Goal: Task Accomplishment & Management: Complete application form

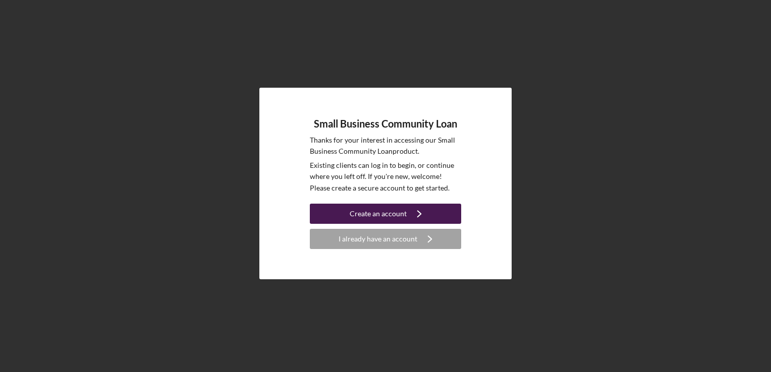
click at [394, 219] on div "Create an account" at bounding box center [377, 214] width 57 height 20
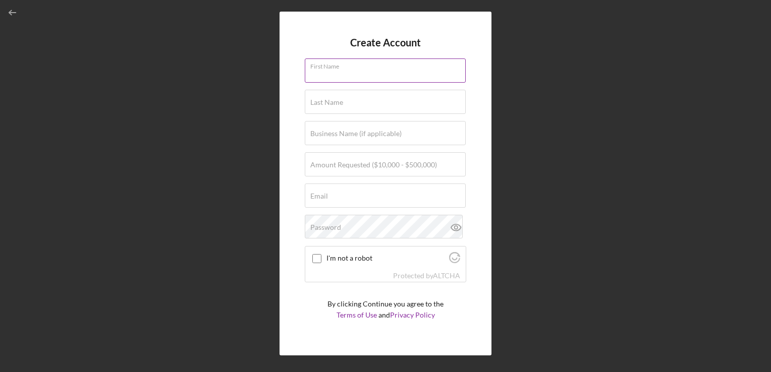
click at [352, 65] on div "First Name" at bounding box center [385, 70] width 161 height 25
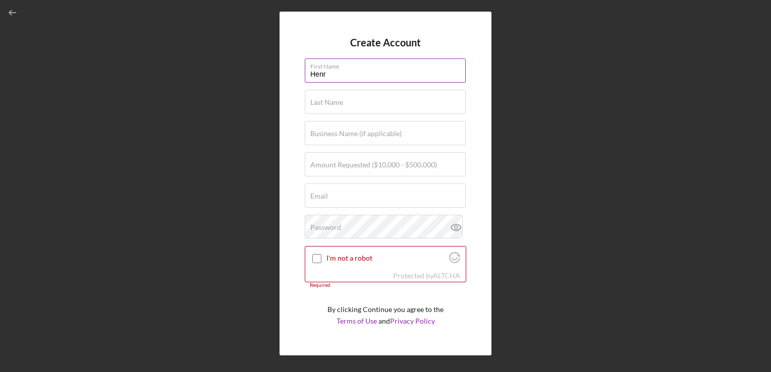
type input "[PERSON_NAME]"
type input "Arayasirikul"
type input "[DATE] Korean Fried Chicken"
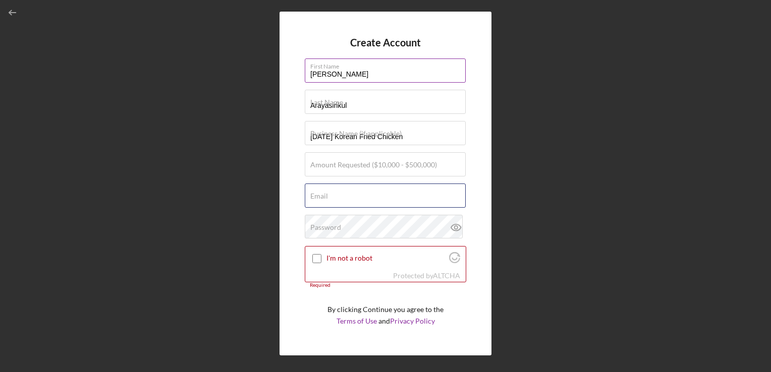
type input "[EMAIL_ADDRESS][DOMAIN_NAME]"
click at [318, 257] on input "I'm not a robot" at bounding box center [316, 258] width 9 height 9
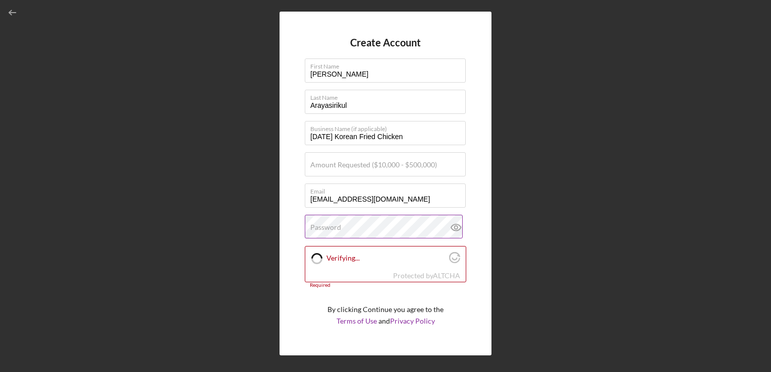
checkbox input "true"
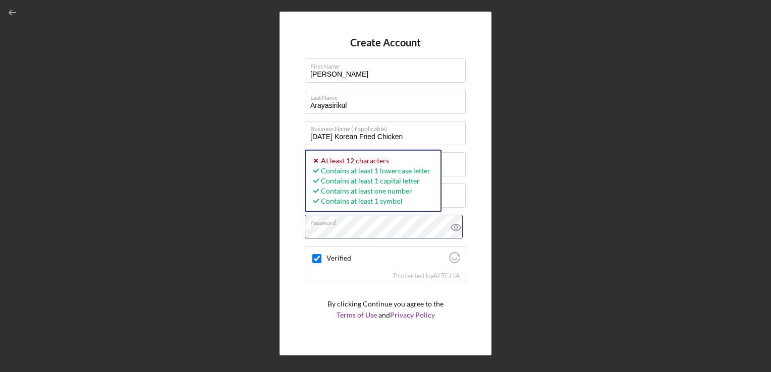
click at [271, 235] on div "Create Account First Name [PERSON_NAME] Last Name [PERSON_NAME] Business Name (…" at bounding box center [385, 183] width 760 height 367
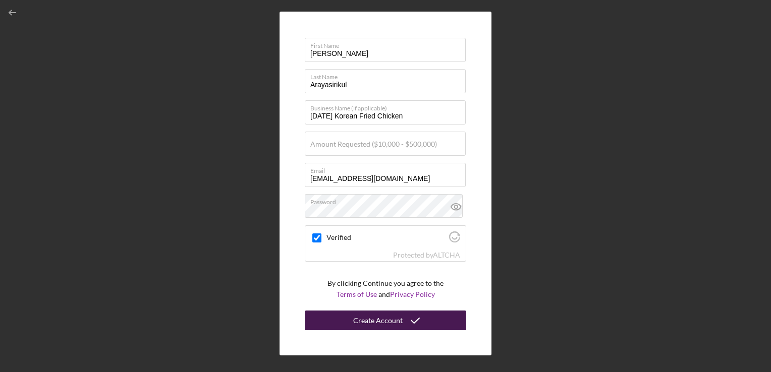
click at [402, 322] on icon "submit" at bounding box center [414, 320] width 25 height 25
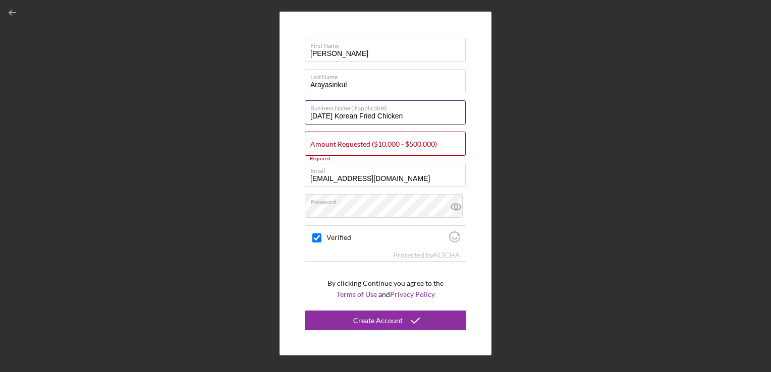
drag, startPoint x: 426, startPoint y: 115, endPoint x: 276, endPoint y: 123, distance: 150.0
click at [276, 123] on div "Create Account First Name [PERSON_NAME] Last Name [PERSON_NAME] Business Name (…" at bounding box center [385, 183] width 760 height 367
type input "[PERSON_NAME]'s Alhambra"
click at [286, 181] on div "Create Account First Name [PERSON_NAME] Last Name [PERSON_NAME] Business Name (…" at bounding box center [385, 184] width 212 height 344
click at [339, 149] on input "Amount Requested ($10,000 - $500,000)" at bounding box center [385, 144] width 161 height 24
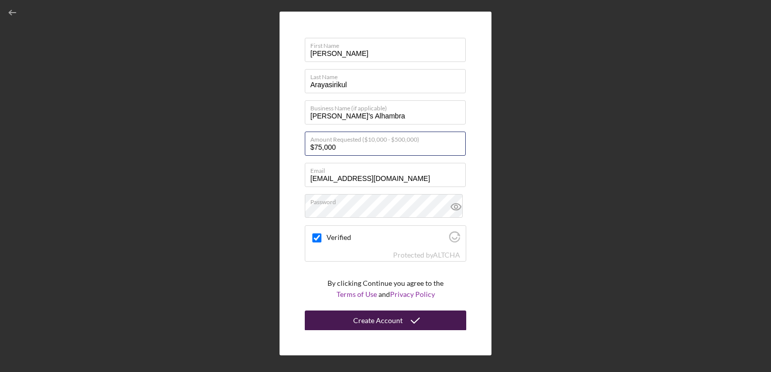
type input "$75,000"
click at [356, 318] on div "Create Account" at bounding box center [377, 321] width 49 height 20
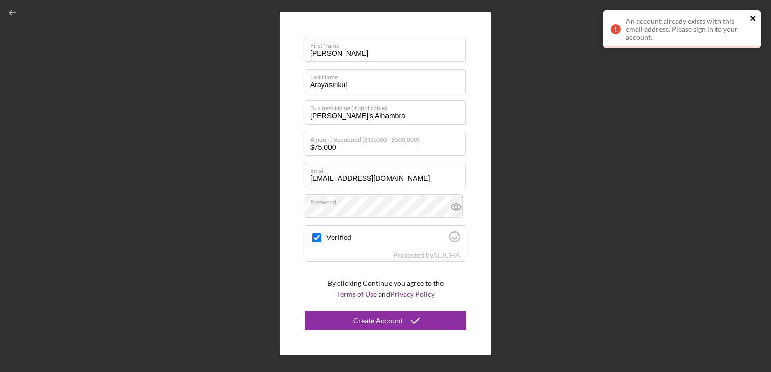
click at [751, 16] on icon "close" at bounding box center [752, 18] width 7 height 8
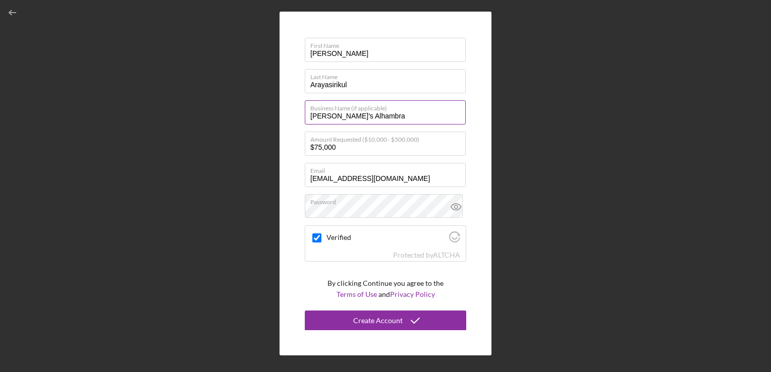
scroll to position [0, 0]
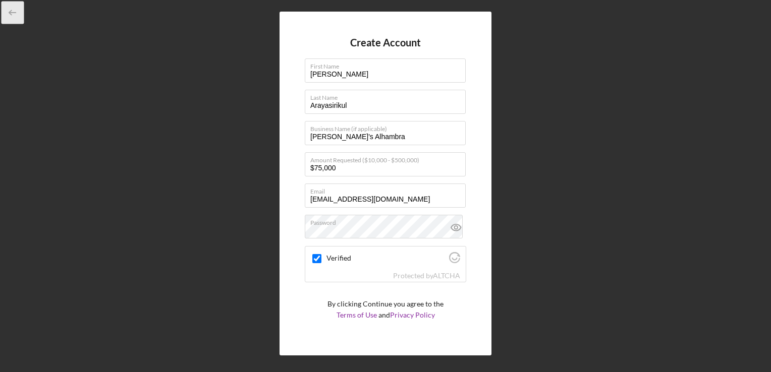
click at [11, 9] on icon "button" at bounding box center [13, 13] width 23 height 23
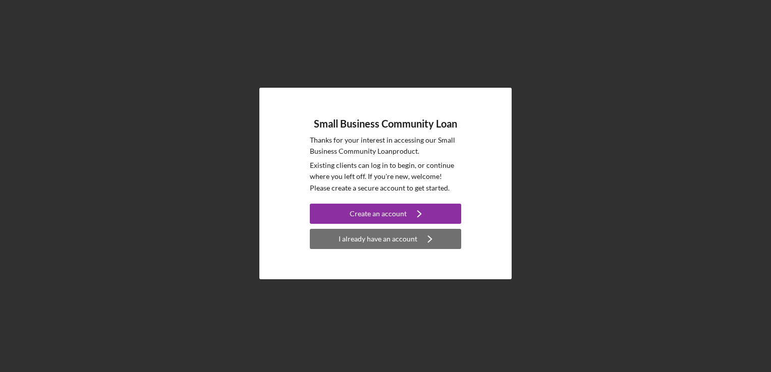
click at [364, 241] on div "I already have an account" at bounding box center [377, 239] width 79 height 20
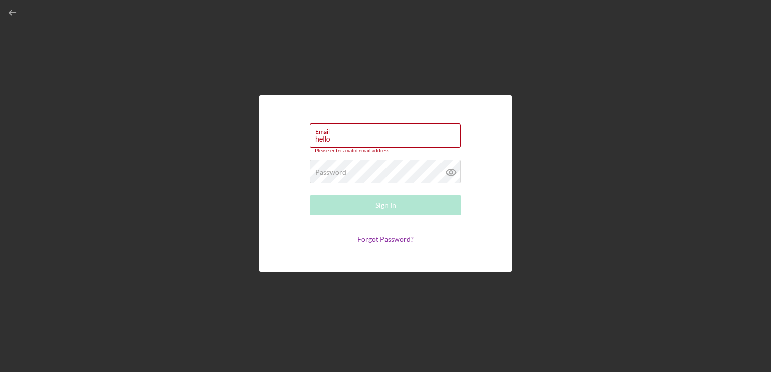
click at [293, 169] on form "Email hello Please enter a valid email address. Password Required Sign In Forgo…" at bounding box center [385, 184] width 202 height 126
click at [349, 144] on input "hello" at bounding box center [385, 136] width 151 height 24
type input "[EMAIL_ADDRESS][DOMAIN_NAME]"
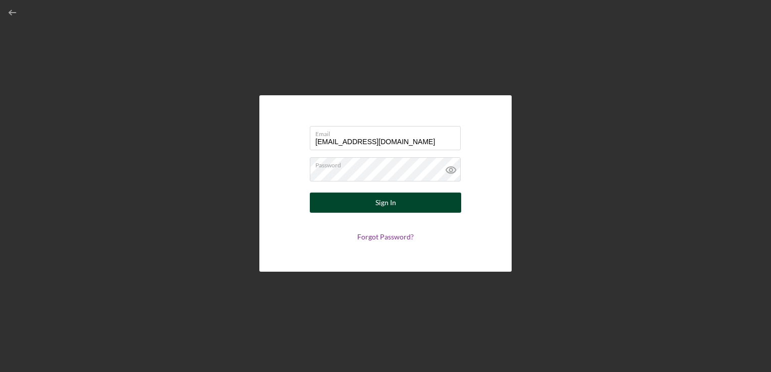
click at [380, 193] on div "Sign In" at bounding box center [385, 203] width 21 height 20
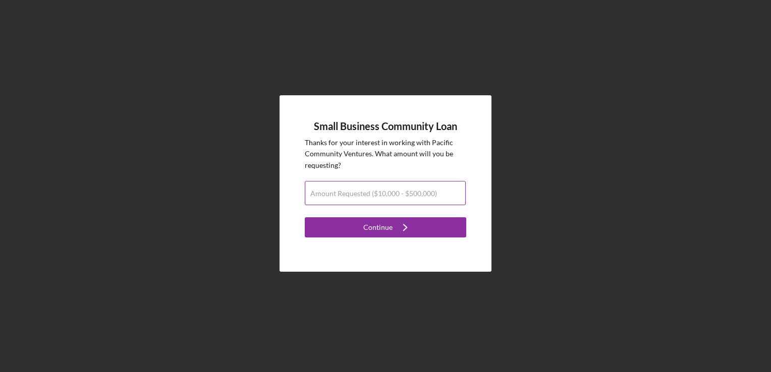
click at [372, 187] on div "Amount Requested ($10,000 - $500,000)" at bounding box center [385, 193] width 161 height 25
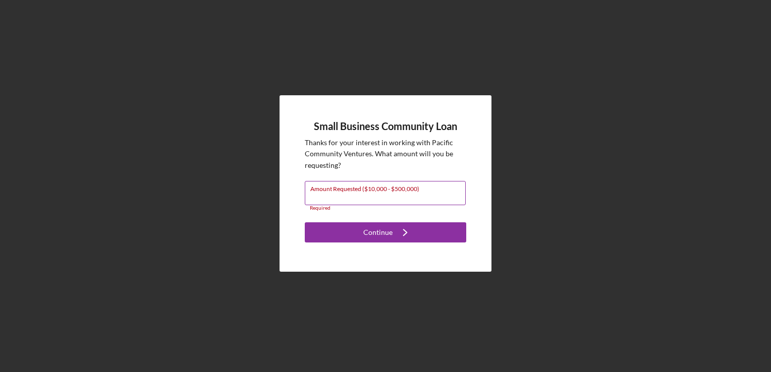
click at [379, 188] on div "Amount Requested ($10,000 - $500,000) Required" at bounding box center [385, 196] width 161 height 30
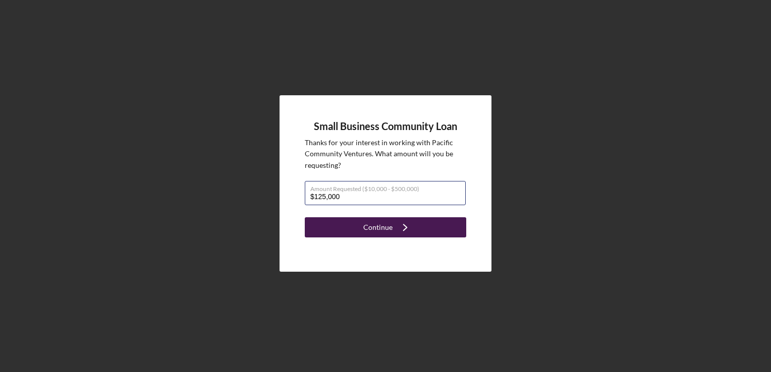
type input "$125,000"
click at [378, 229] on div "Continue" at bounding box center [377, 227] width 29 height 20
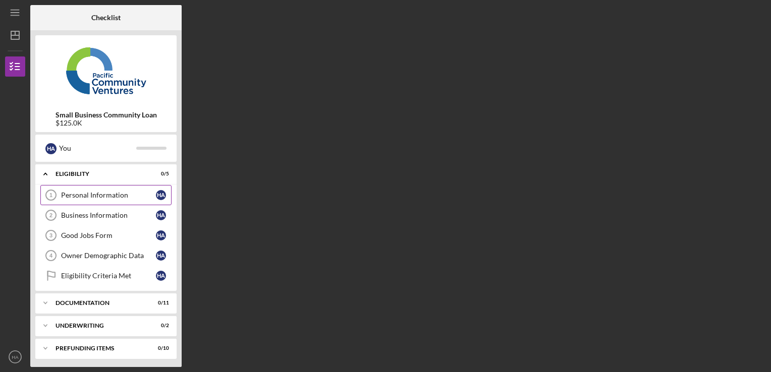
click at [84, 197] on div "Personal Information" at bounding box center [108, 195] width 95 height 8
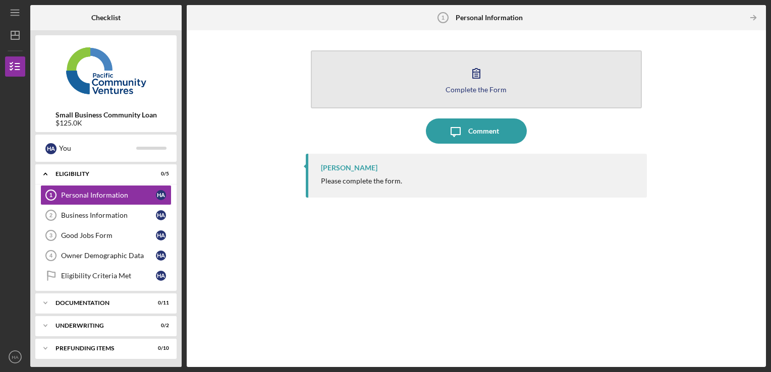
click at [467, 84] on icon "button" at bounding box center [475, 73] width 25 height 25
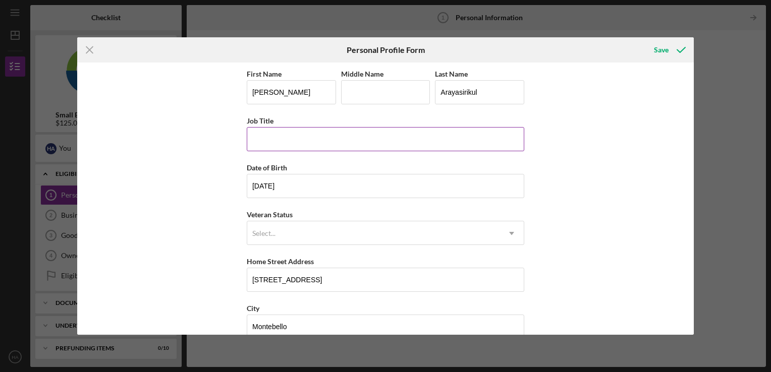
click at [305, 138] on input "Job Title" at bounding box center [385, 139] width 277 height 24
type input "CEO"
click at [288, 241] on div "Select..." at bounding box center [373, 233] width 252 height 23
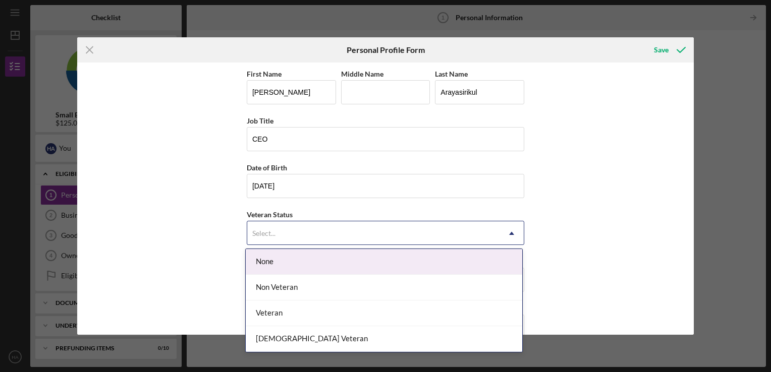
click at [285, 263] on div "None" at bounding box center [384, 262] width 276 height 26
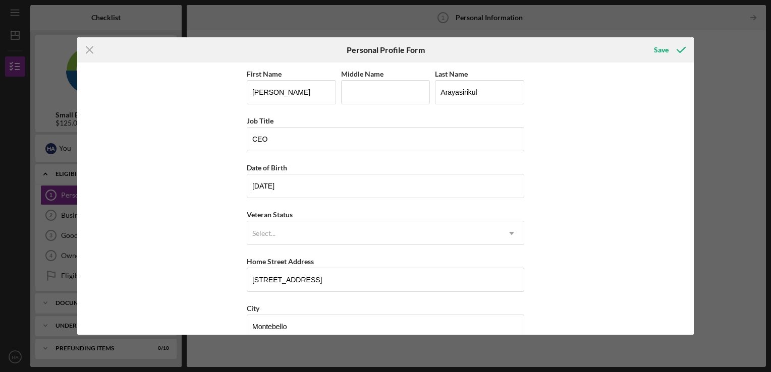
scroll to position [22, 0]
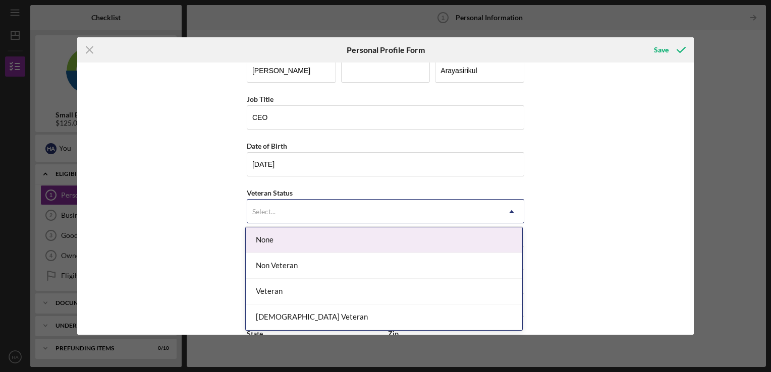
click at [286, 217] on div "Select..." at bounding box center [373, 211] width 252 height 23
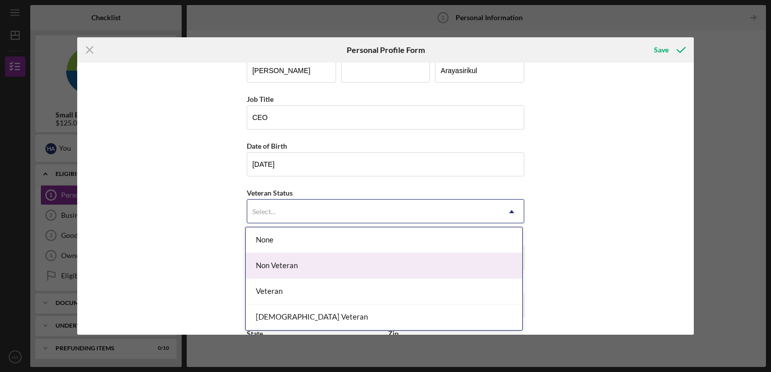
click at [277, 260] on div "Non Veteran" at bounding box center [384, 266] width 276 height 26
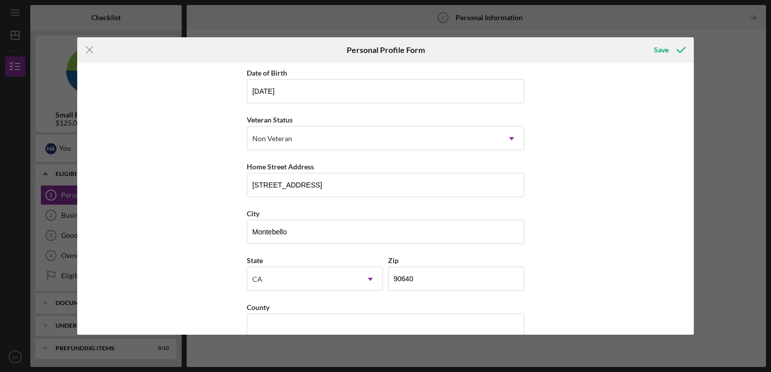
scroll to position [111, 0]
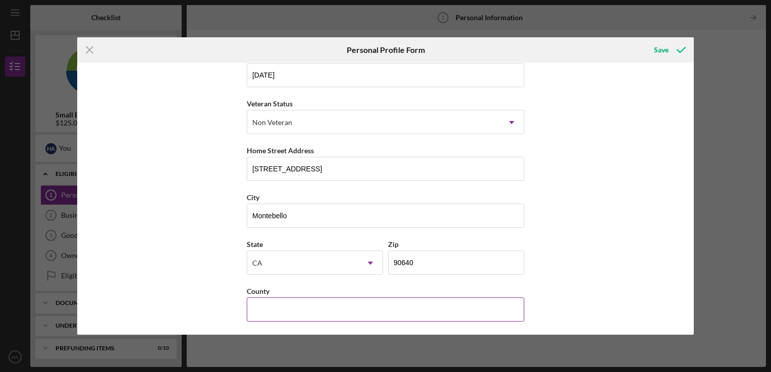
click at [328, 312] on input "County" at bounding box center [385, 310] width 277 height 24
type input "US"
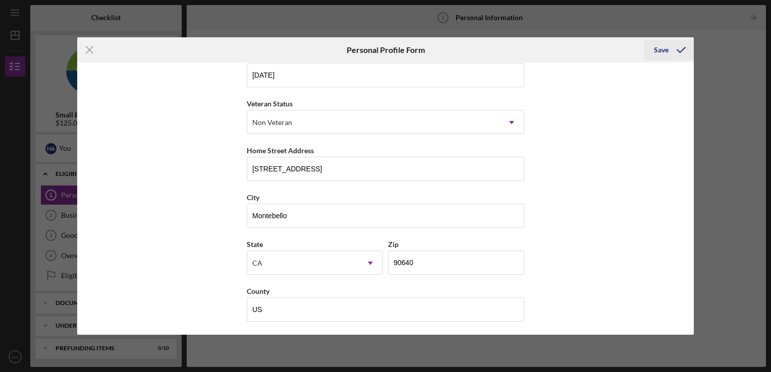
click at [658, 55] on div "Save" at bounding box center [661, 50] width 15 height 20
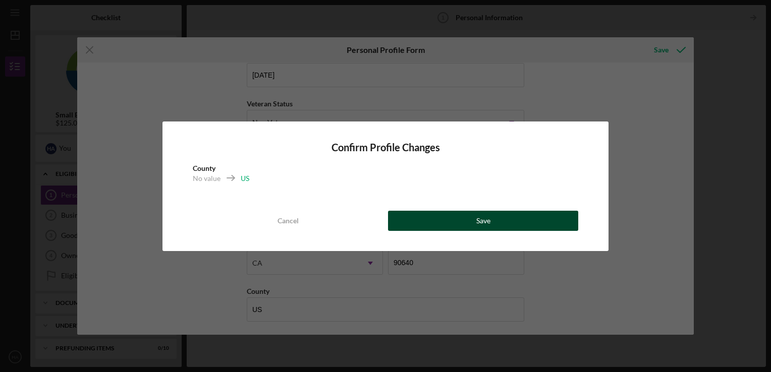
click at [468, 217] on button "Save" at bounding box center [483, 221] width 190 height 20
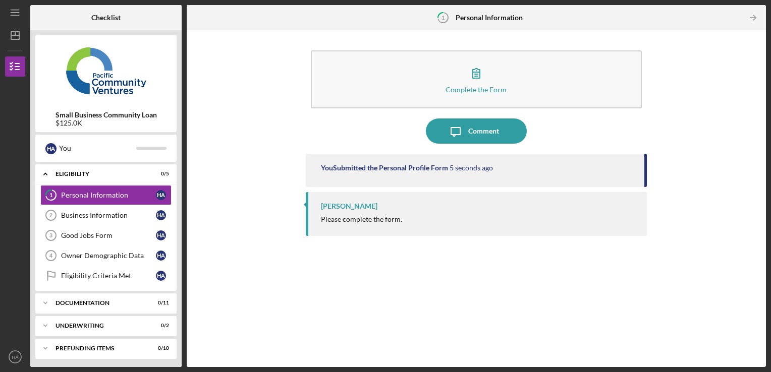
click at [343, 221] on div "Please complete the form." at bounding box center [361, 219] width 81 height 8
click at [335, 202] on div "[PERSON_NAME]" at bounding box center [349, 206] width 56 height 8
drag, startPoint x: 645, startPoint y: 179, endPoint x: 643, endPoint y: 195, distance: 16.8
click at [643, 195] on div "You Submitted the Personal Profile Form 8 seconds ago [PERSON_NAME] Please comp…" at bounding box center [476, 253] width 341 height 198
drag, startPoint x: 643, startPoint y: 195, endPoint x: 642, endPoint y: 204, distance: 9.1
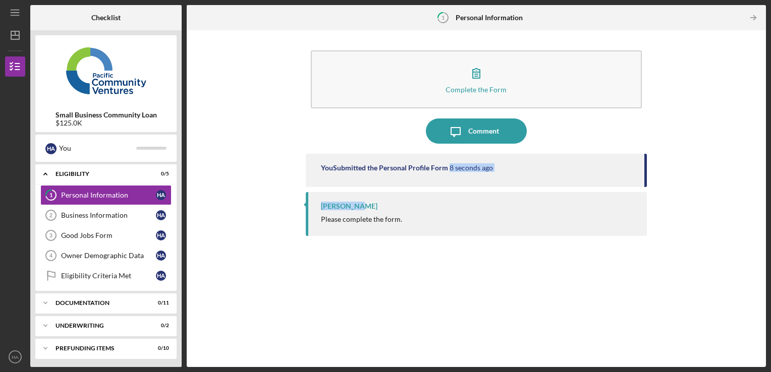
click at [642, 204] on div "[PERSON_NAME] Please complete the form." at bounding box center [476, 214] width 341 height 44
click at [643, 205] on div "[PERSON_NAME] Please complete the form." at bounding box center [476, 214] width 341 height 44
click at [403, 289] on div "You Submitted the Personal Profile Form 10 seconds ago [PERSON_NAME] Please com…" at bounding box center [476, 253] width 341 height 198
click at [338, 207] on div "[PERSON_NAME]" at bounding box center [349, 206] width 56 height 8
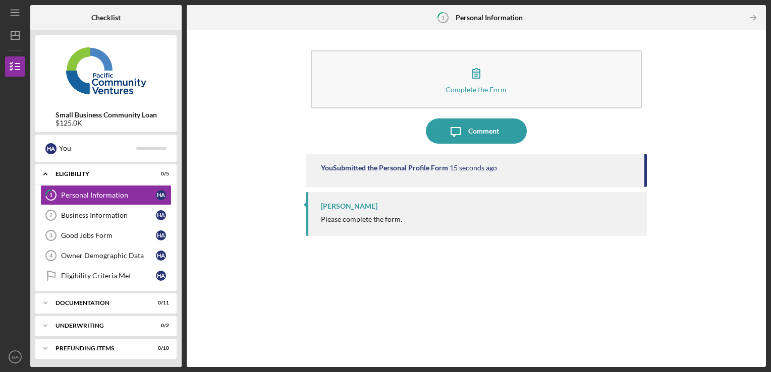
click at [308, 207] on div "[PERSON_NAME] Please complete the form." at bounding box center [476, 214] width 341 height 44
click at [401, 167] on div "You Submitted the Personal Profile Form" at bounding box center [384, 168] width 127 height 8
click at [67, 218] on div "Business Information" at bounding box center [108, 215] width 95 height 8
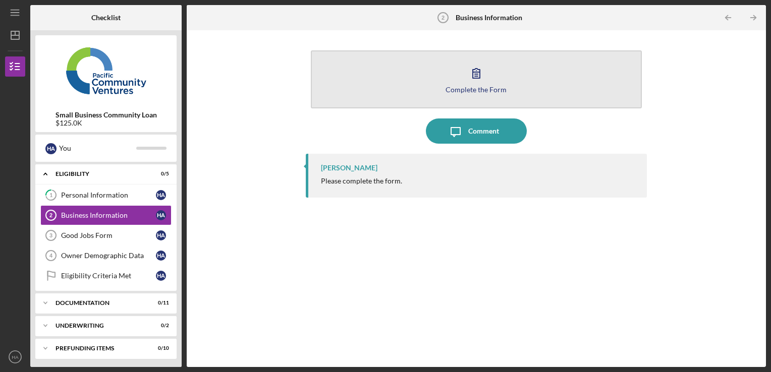
click at [485, 76] on icon "button" at bounding box center [475, 73] width 25 height 25
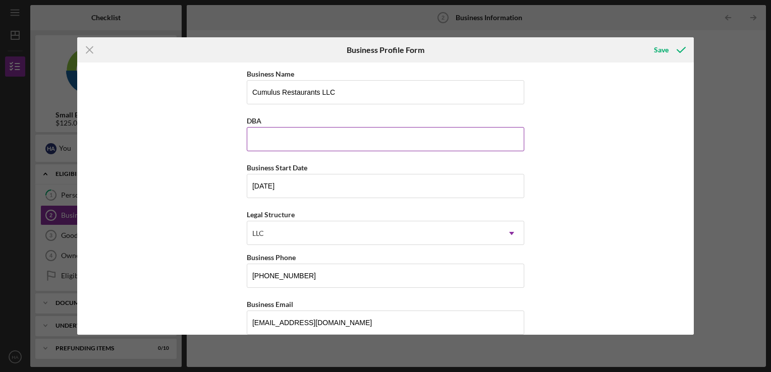
click at [329, 143] on input "DBA" at bounding box center [385, 139] width 277 height 24
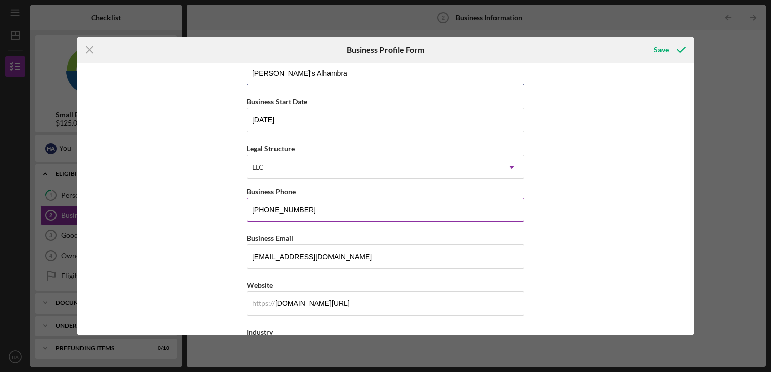
scroll to position [75, 0]
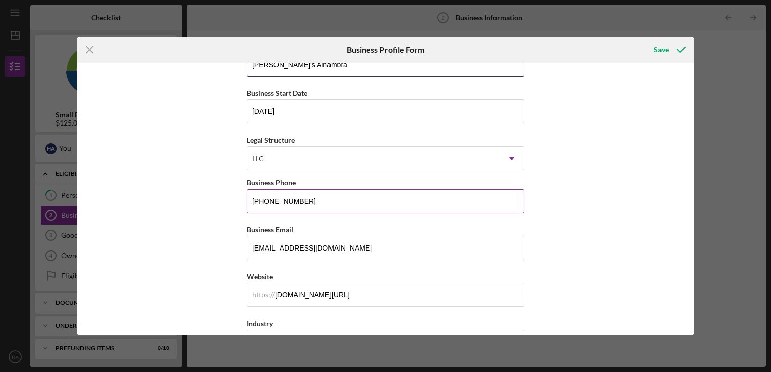
type input "[PERSON_NAME]'s Alhambra"
drag, startPoint x: 313, startPoint y: 202, endPoint x: 231, endPoint y: 194, distance: 82.6
click at [231, 194] on div "Business Name Cumulus Restaurants LLC DBA [PERSON_NAME]'s Alhambra Business Sta…" at bounding box center [385, 199] width 616 height 272
type input "[PHONE_NUMBER]"
click at [197, 244] on div "Business Name Cumulus Restaurants LLC DBA [PERSON_NAME]'s Alhambra Business Sta…" at bounding box center [385, 199] width 616 height 272
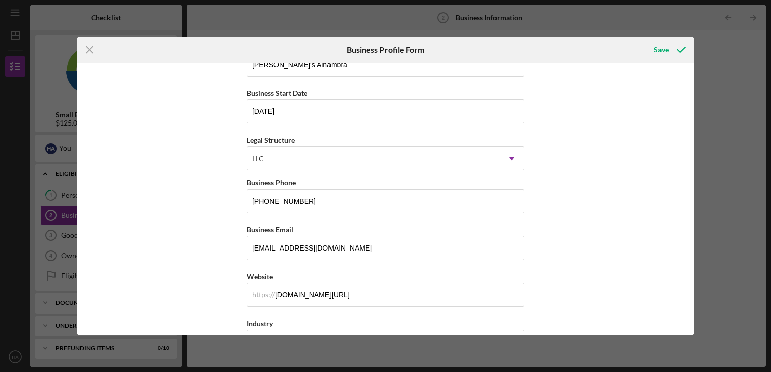
scroll to position [163, 0]
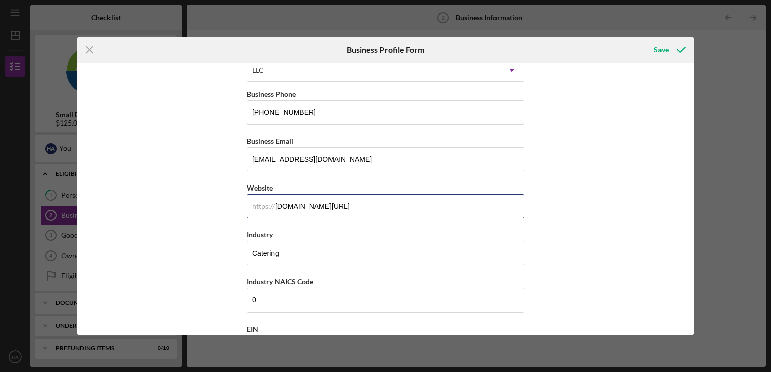
drag, startPoint x: 448, startPoint y: 209, endPoint x: 194, endPoint y: 176, distance: 256.8
click at [194, 176] on div "Business Name Cumulus Restaurants LLC DBA [PERSON_NAME]'s Alhambra Business Sta…" at bounding box center [385, 199] width 616 height 272
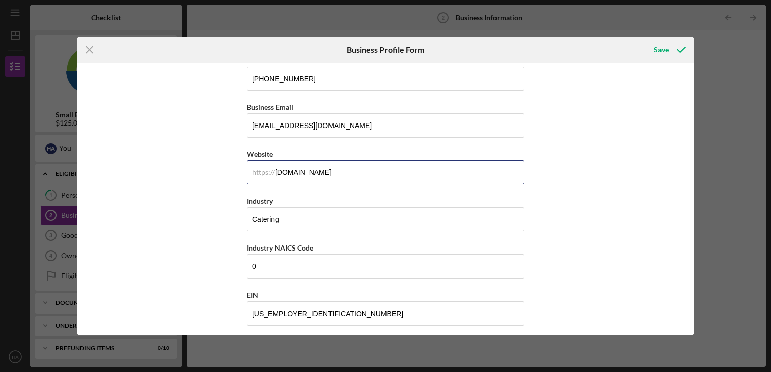
scroll to position [200, 0]
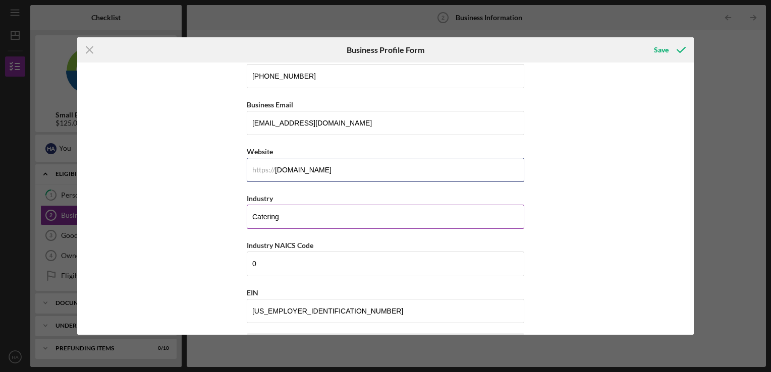
type input "[DOMAIN_NAME]"
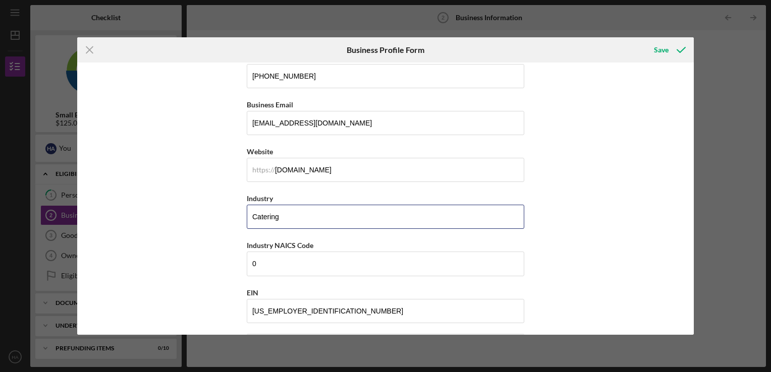
drag, startPoint x: 305, startPoint y: 224, endPoint x: 216, endPoint y: 225, distance: 88.8
click at [216, 225] on div "Business Name Cumulus Restaurants LLC DBA [PERSON_NAME]'s Alhambra Business Sta…" at bounding box center [385, 199] width 616 height 272
type input "F"
type input "Quick Service Restaurant"
click at [249, 268] on input "0" at bounding box center [385, 264] width 277 height 24
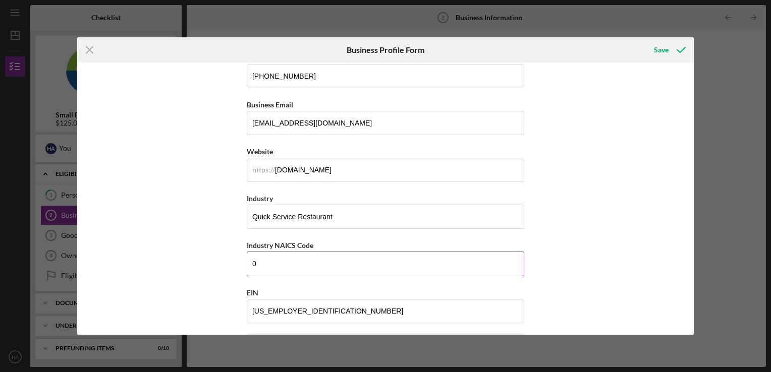
click at [277, 265] on input "0" at bounding box center [385, 264] width 277 height 24
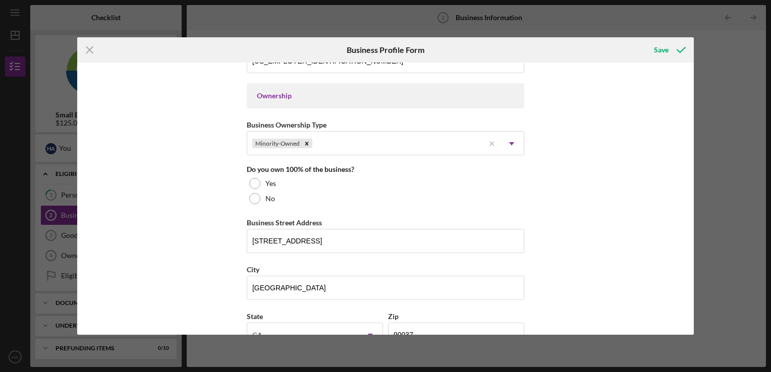
scroll to position [453, 0]
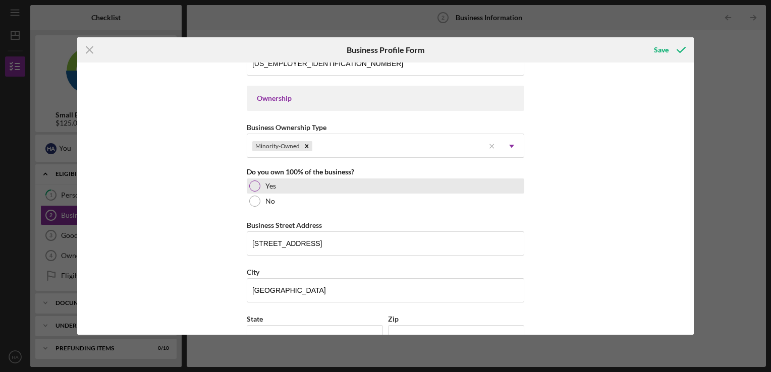
click at [257, 181] on div at bounding box center [254, 186] width 11 height 11
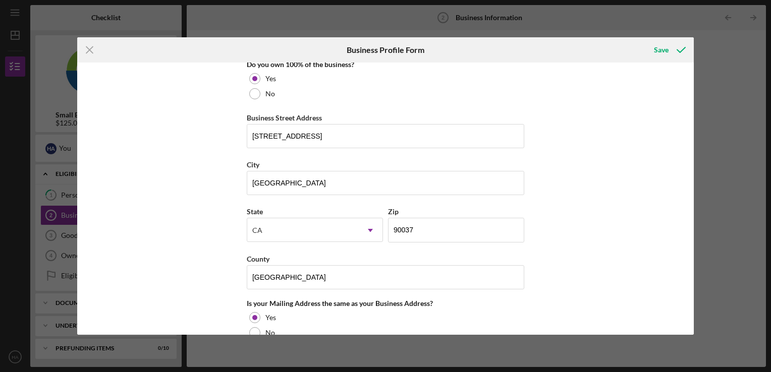
scroll to position [562, 0]
drag, startPoint x: 338, startPoint y: 132, endPoint x: 218, endPoint y: 144, distance: 120.6
click at [218, 144] on div "Business Name Cumulus Restaurants LLC DBA [PERSON_NAME]'s Alhambra Business Sta…" at bounding box center [385, 199] width 616 height 272
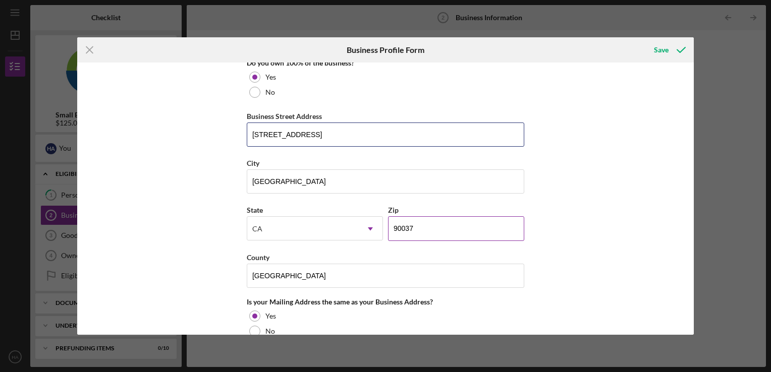
type input "[STREET_ADDRESS]"
drag, startPoint x: 438, startPoint y: 230, endPoint x: 343, endPoint y: 231, distance: 94.8
click at [343, 231] on div "State [US_STATE] Icon/Dropdown Arrow Zip 90037" at bounding box center [385, 227] width 277 height 47
type input "91803"
click at [586, 215] on div "Business Name Cumulus Restaurants LLC DBA [PERSON_NAME]'s Alhambra Business Sta…" at bounding box center [385, 199] width 616 height 272
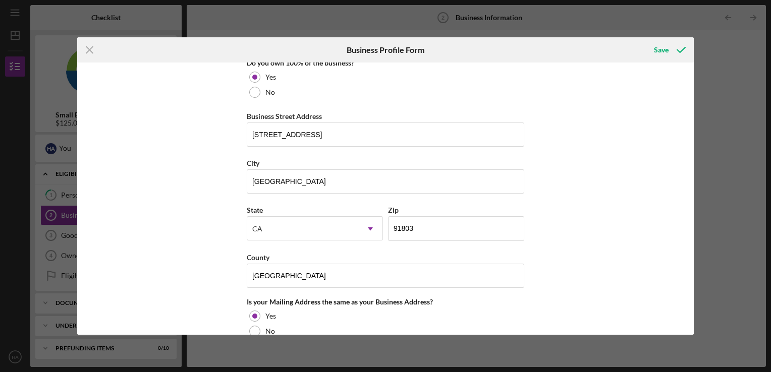
scroll to position [569, 0]
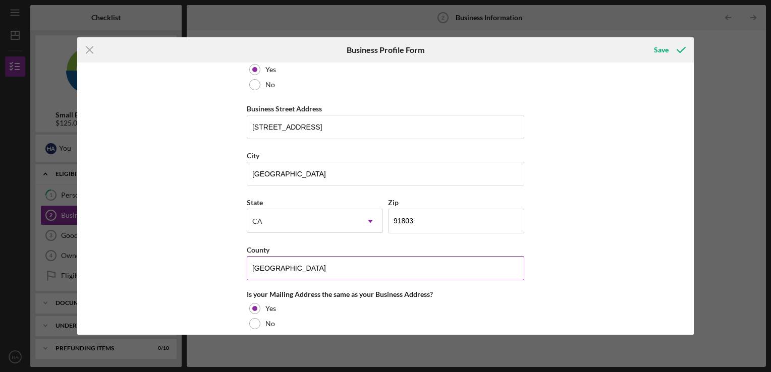
click at [343, 261] on input "[GEOGRAPHIC_DATA]" at bounding box center [385, 268] width 277 height 24
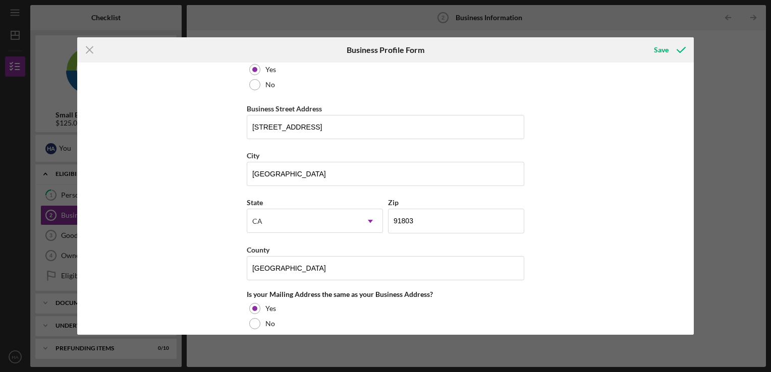
click at [622, 204] on div "Business Name Cumulus Restaurants LLC DBA [PERSON_NAME]'s Alhambra Business Sta…" at bounding box center [385, 199] width 616 height 272
drag, startPoint x: 379, startPoint y: 161, endPoint x: 219, endPoint y: 177, distance: 160.6
click at [219, 177] on div "Business Name Cumulus Restaurants LLC DBA [PERSON_NAME]'s Alhambra Business Sta…" at bounding box center [385, 199] width 616 height 272
type input "Alhambra"
click at [187, 227] on div "Business Name Cumulus Restaurants LLC DBA [PERSON_NAME]'s Alhambra Business Sta…" at bounding box center [385, 199] width 616 height 272
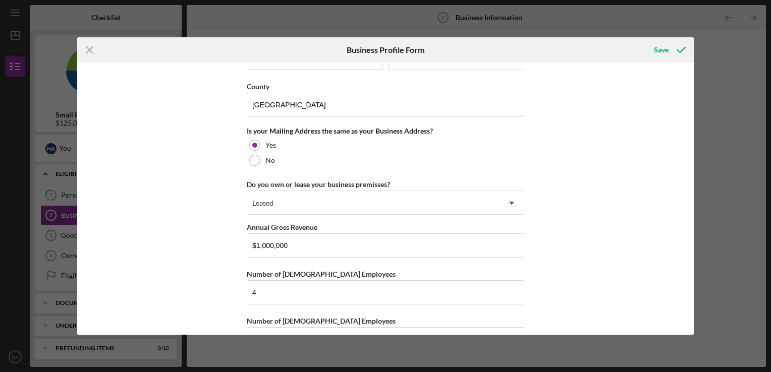
scroll to position [760, 0]
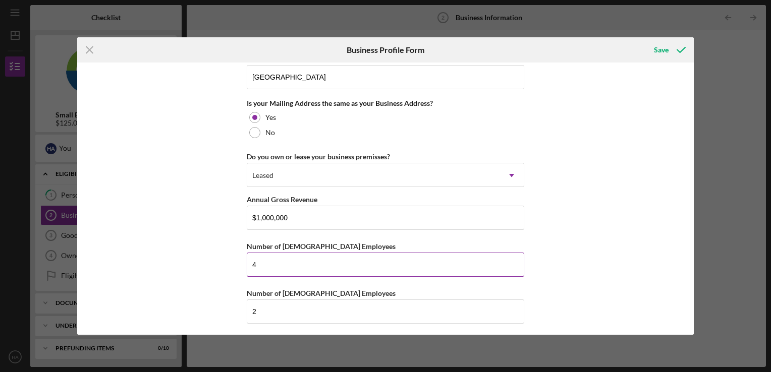
click at [266, 261] on input "4" at bounding box center [385, 265] width 277 height 24
type input "5"
click at [198, 255] on div "Business Name Cumulus Restaurants LLC DBA [PERSON_NAME]'s Alhambra Business Sta…" at bounding box center [385, 199] width 616 height 272
click at [660, 43] on div "Save" at bounding box center [661, 50] width 15 height 20
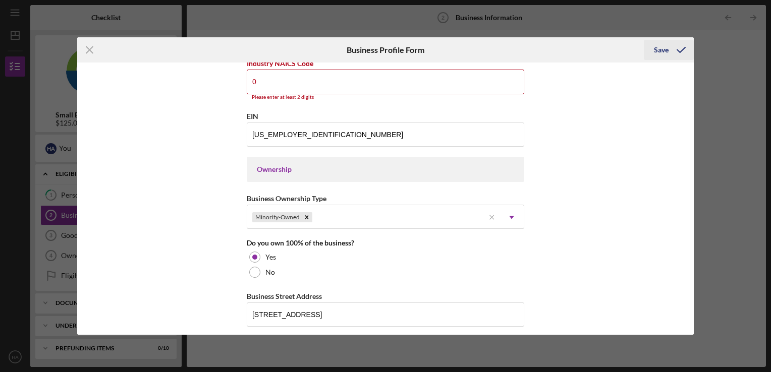
scroll to position [375, 0]
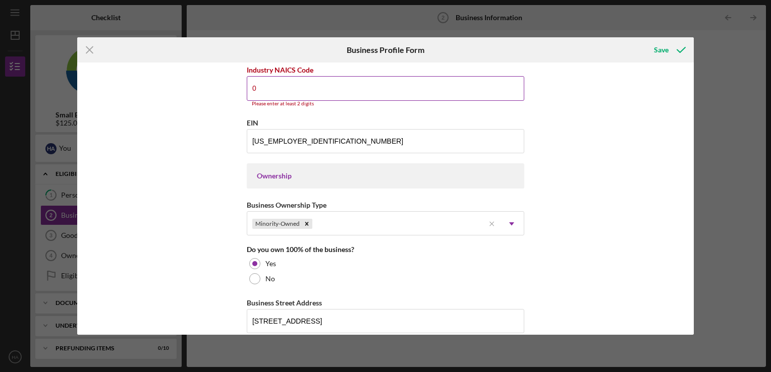
click at [312, 90] on input "0" at bounding box center [385, 88] width 277 height 24
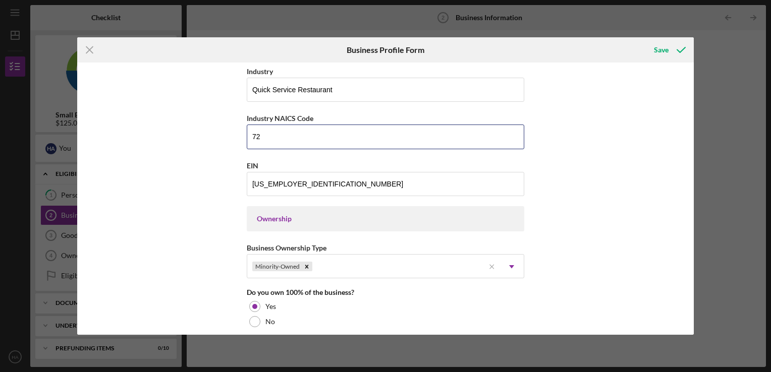
type input "72"
click at [619, 114] on div "Business Name Cumulus Restaurants LLC DBA [PERSON_NAME]'s Alhambra Business Sta…" at bounding box center [385, 199] width 616 height 272
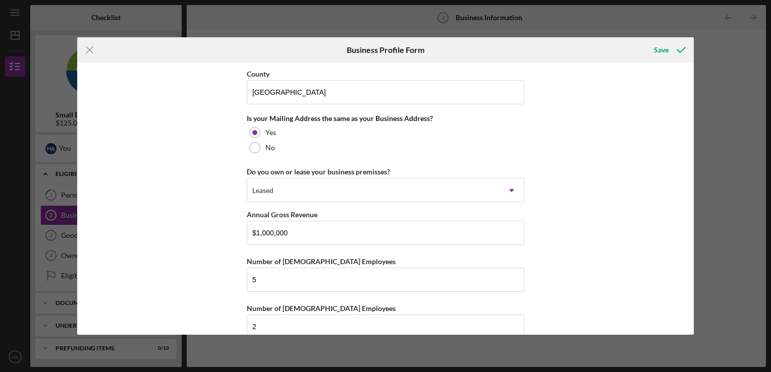
scroll to position [755, 0]
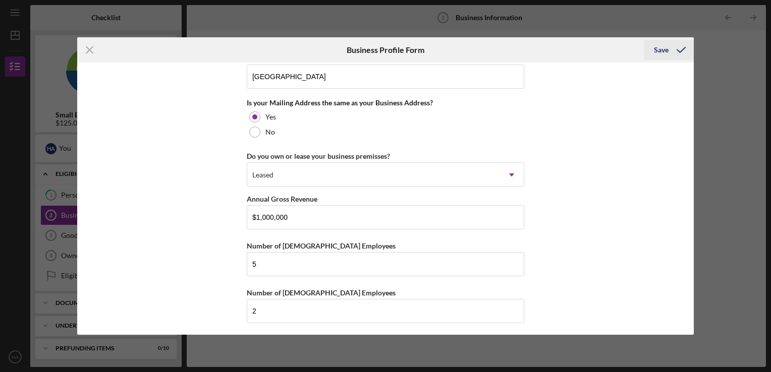
click at [664, 50] on div "Save" at bounding box center [661, 50] width 15 height 20
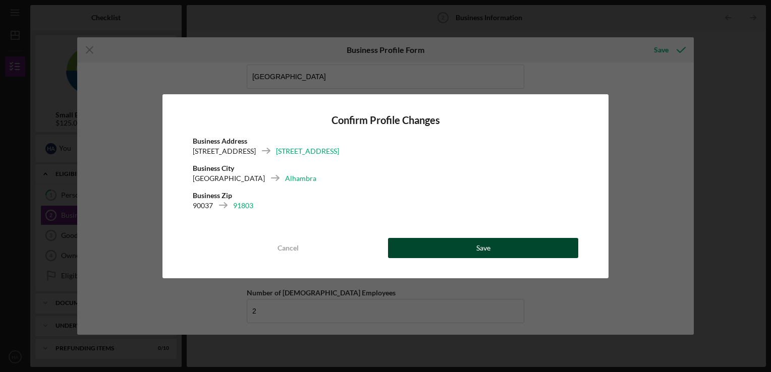
click at [461, 252] on button "Save" at bounding box center [483, 248] width 190 height 20
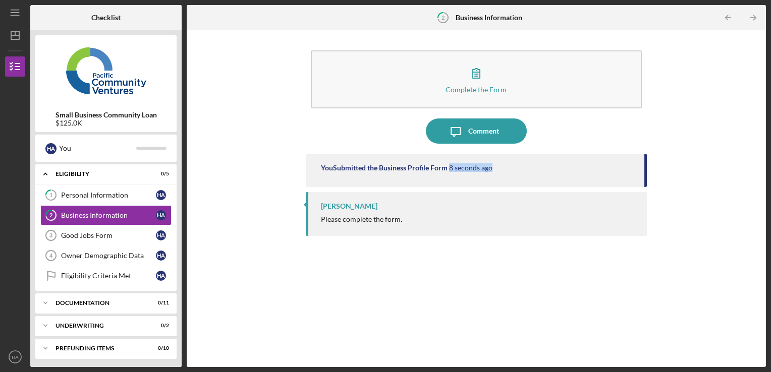
drag, startPoint x: 646, startPoint y: 169, endPoint x: 646, endPoint y: 181, distance: 11.1
click at [646, 181] on div "You Submitted the Business Profile Form 8 seconds ago" at bounding box center [476, 170] width 341 height 33
drag, startPoint x: 646, startPoint y: 181, endPoint x: 645, endPoint y: 205, distance: 24.2
click at [645, 205] on div "You Submitted the Business Profile Form 9 seconds ago [PERSON_NAME] Please comp…" at bounding box center [476, 253] width 341 height 198
click at [645, 205] on div "[PERSON_NAME] Please complete the form." at bounding box center [476, 214] width 341 height 44
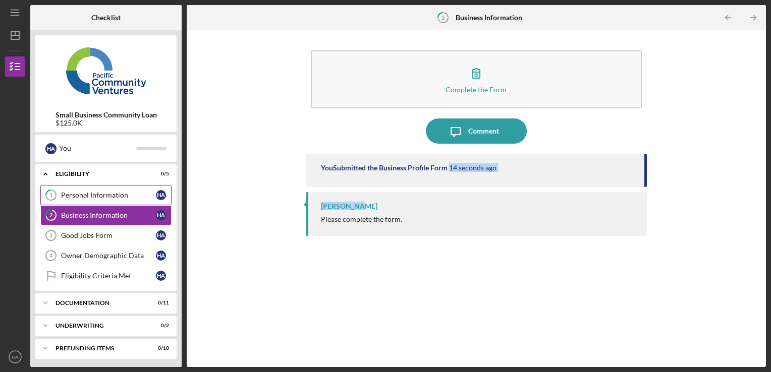
click at [79, 194] on div "Personal Information" at bounding box center [108, 195] width 95 height 8
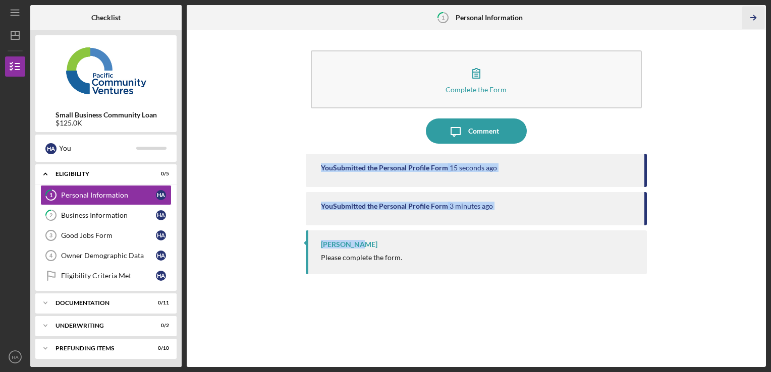
click at [756, 17] on icon "Icon/Table Pagination Arrow" at bounding box center [753, 18] width 23 height 23
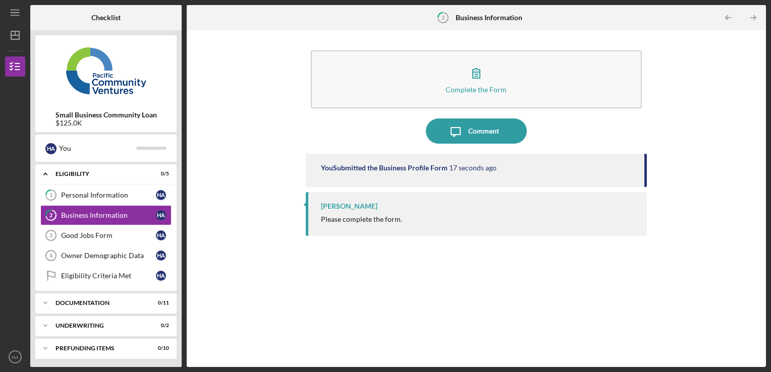
click at [681, 219] on div "Complete the Form Form Icon/Message Comment You Submitted the Business Profile …" at bounding box center [476, 198] width 569 height 327
click at [749, 17] on icon "Icon/Table Pagination Arrow" at bounding box center [753, 18] width 23 height 23
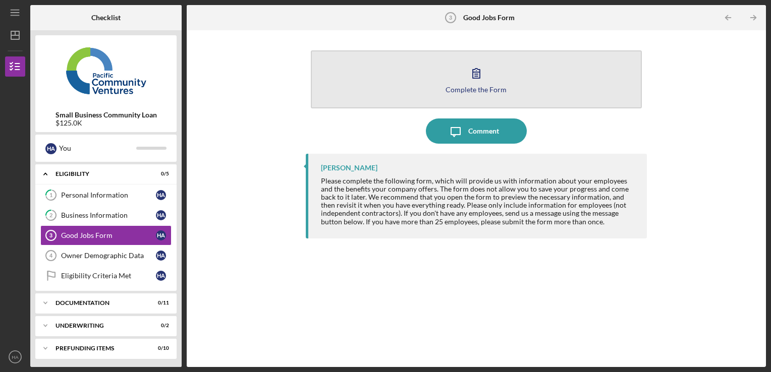
click at [482, 86] on div "Complete the Form" at bounding box center [475, 90] width 61 height 8
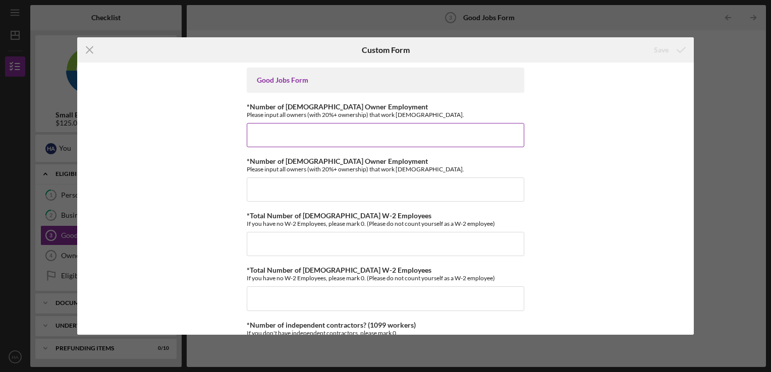
click at [387, 134] on input "*Number of [DEMOGRAPHIC_DATA] Owner Employment" at bounding box center [385, 135] width 277 height 24
click at [535, 175] on div "Good Jobs Form *Number of [DEMOGRAPHIC_DATA] Owner Employment Please input all …" at bounding box center [385, 199] width 616 height 272
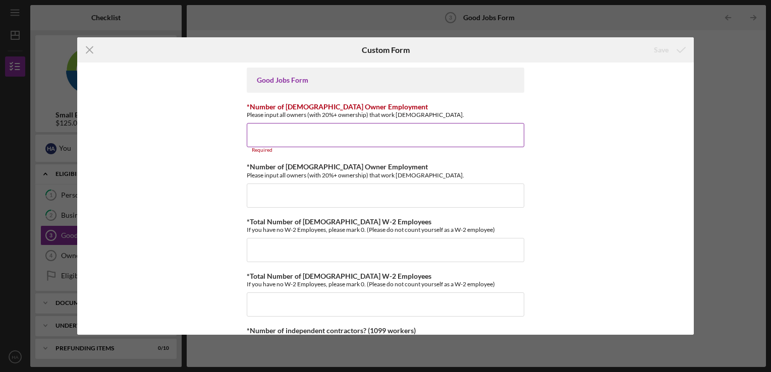
click at [383, 136] on input "*Number of [DEMOGRAPHIC_DATA] Owner Employment" at bounding box center [385, 135] width 277 height 24
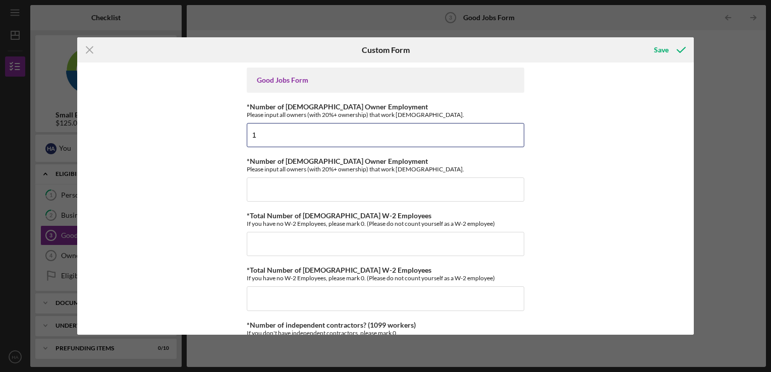
type input "1"
click at [551, 154] on div "Good Jobs Form *Number of [DEMOGRAPHIC_DATA] Owner Employment Please input all …" at bounding box center [385, 199] width 616 height 272
click at [401, 197] on input "*Number of [DEMOGRAPHIC_DATA] Owner Employment" at bounding box center [385, 190] width 277 height 24
type input "0"
click at [575, 191] on div "Good Jobs Form *Number of [DEMOGRAPHIC_DATA] Owner Employment Please input all …" at bounding box center [385, 199] width 616 height 272
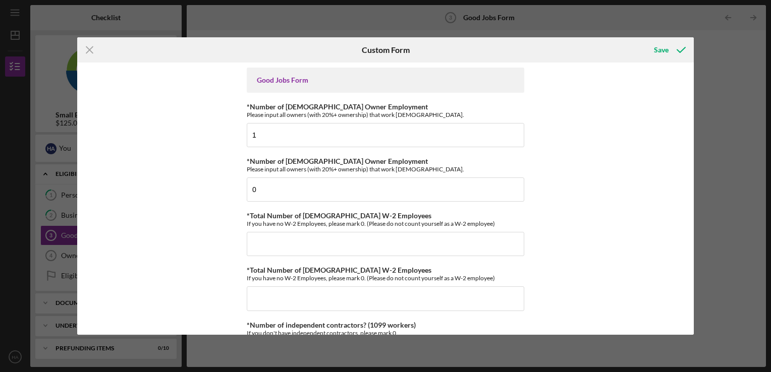
scroll to position [50, 0]
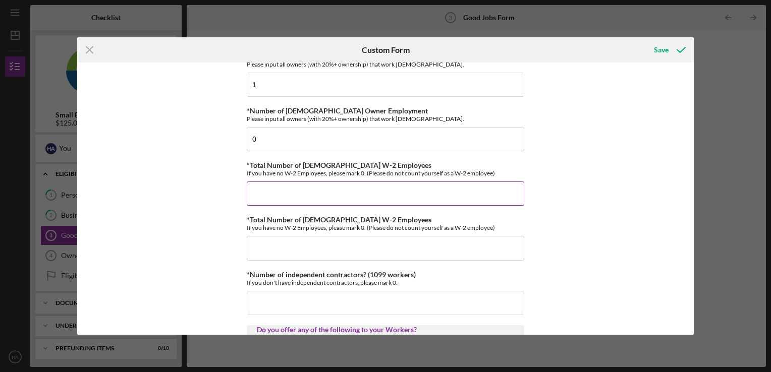
click at [453, 193] on input "*Total Number of [DEMOGRAPHIC_DATA] W-2 Employees" at bounding box center [385, 194] width 277 height 24
type input "5"
click at [650, 220] on div "Good Jobs Form *Number of [DEMOGRAPHIC_DATA] Owner Employment Please input all …" at bounding box center [385, 199] width 616 height 272
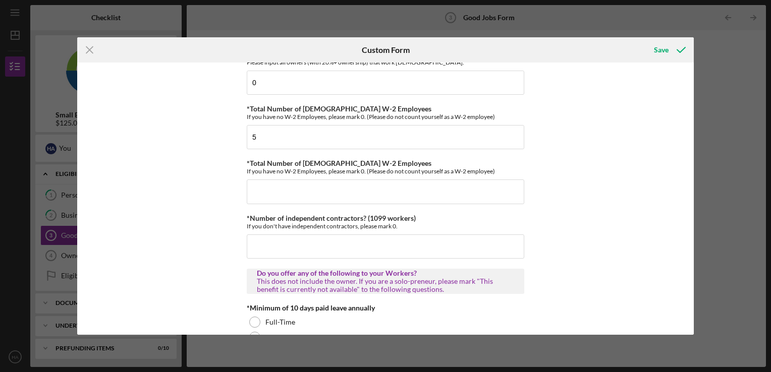
scroll to position [107, 0]
click at [429, 195] on input "*Total Number of [DEMOGRAPHIC_DATA] W-2 Employees" at bounding box center [385, 192] width 277 height 24
type input "0"
click at [583, 222] on div "Good Jobs Form *Number of [DEMOGRAPHIC_DATA] Owner Employment Please input all …" at bounding box center [385, 199] width 616 height 272
click at [390, 190] on input "0" at bounding box center [385, 192] width 277 height 24
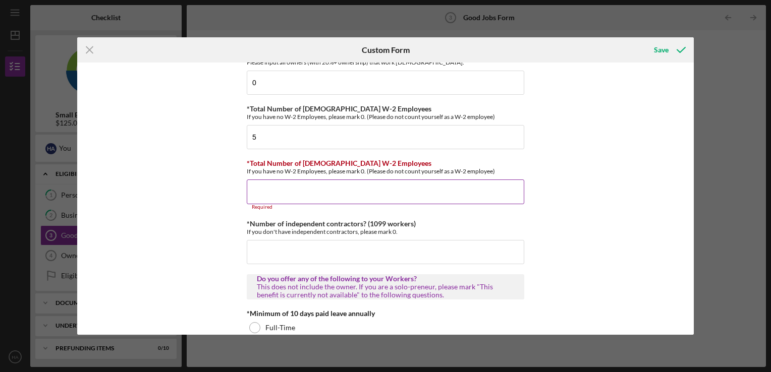
type input "1"
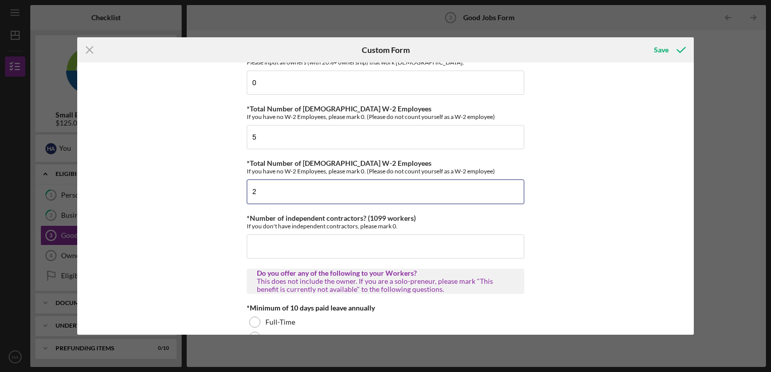
type input "2"
click at [585, 193] on div "Good Jobs Form *Number of [DEMOGRAPHIC_DATA] Owner Employment Please input all …" at bounding box center [385, 199] width 616 height 272
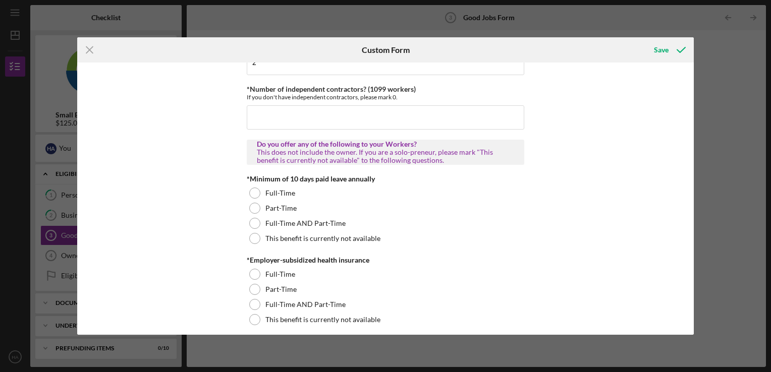
scroll to position [137, 0]
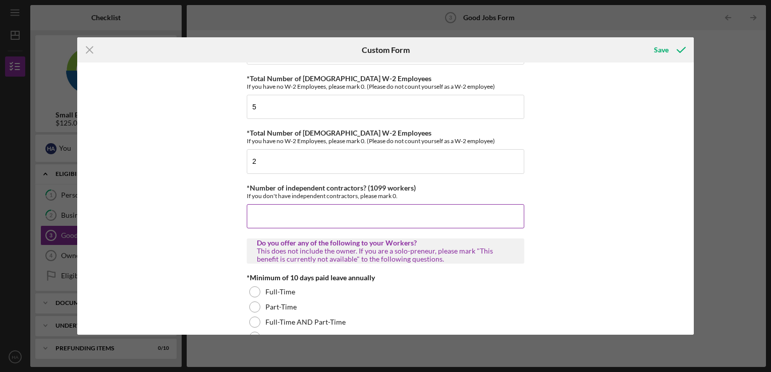
click at [405, 214] on input "*Number of independent contractors? (1099 workers)" at bounding box center [385, 216] width 277 height 24
type input "2"
type input "0"
click at [600, 200] on div "Good Jobs Form *Number of [DEMOGRAPHIC_DATA] Owner Employment Please input all …" at bounding box center [385, 199] width 616 height 272
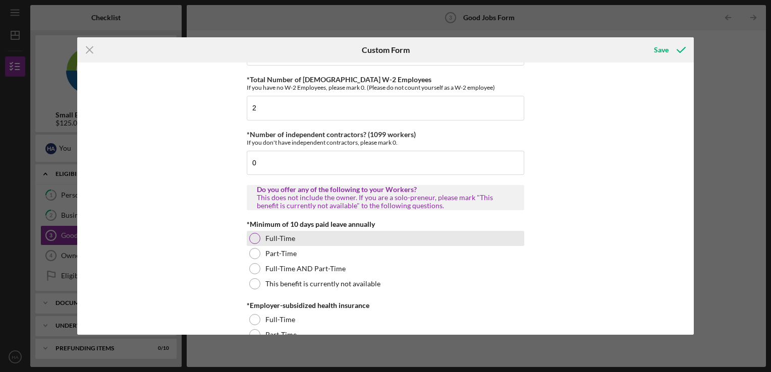
click at [250, 234] on div at bounding box center [254, 238] width 11 height 11
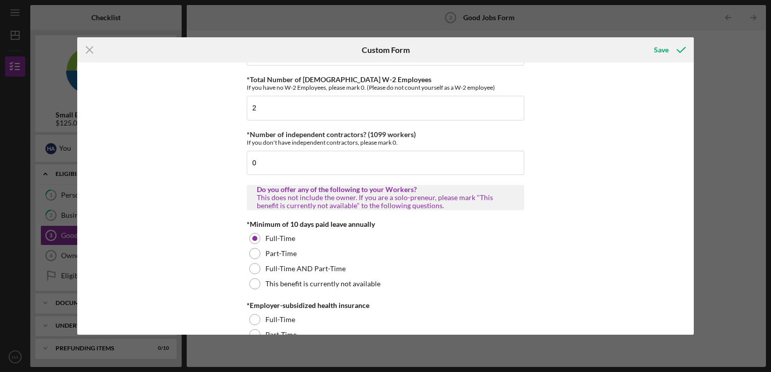
scroll to position [252, 0]
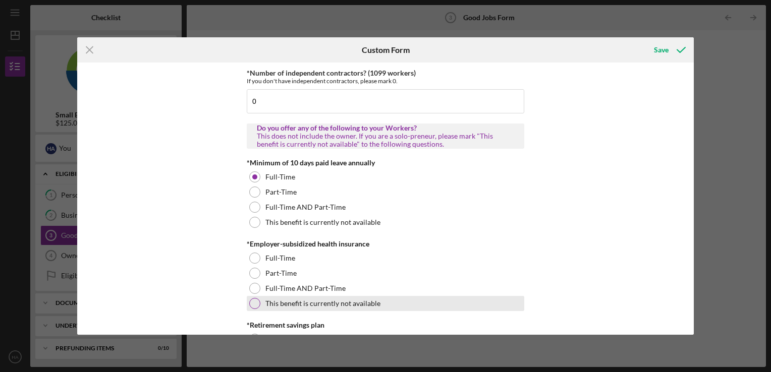
click at [262, 304] on div "This benefit is currently not available" at bounding box center [385, 303] width 277 height 15
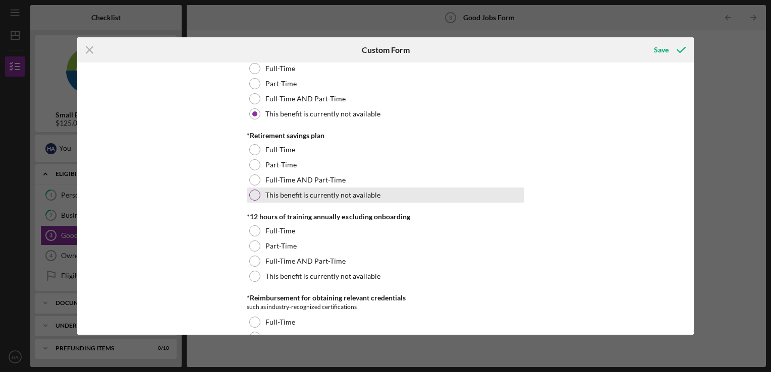
scroll to position [443, 0]
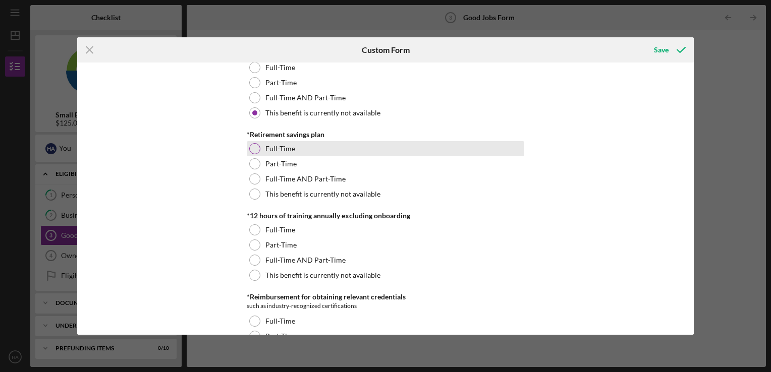
click at [253, 146] on div at bounding box center [254, 148] width 11 height 11
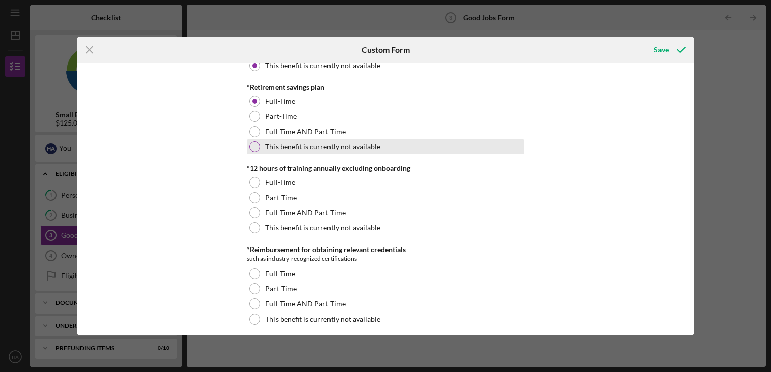
scroll to position [490, 0]
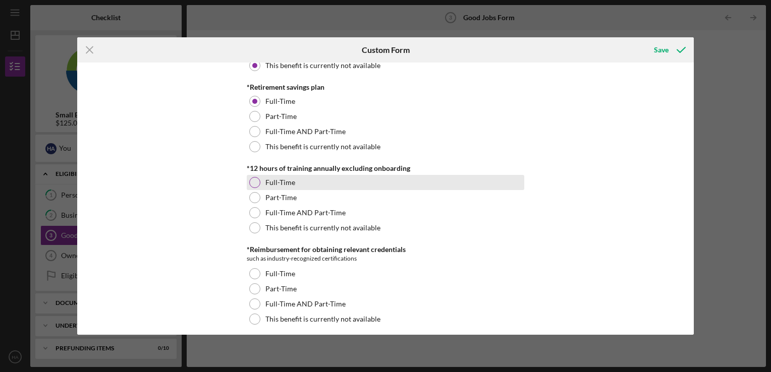
click at [252, 183] on div at bounding box center [254, 182] width 11 height 11
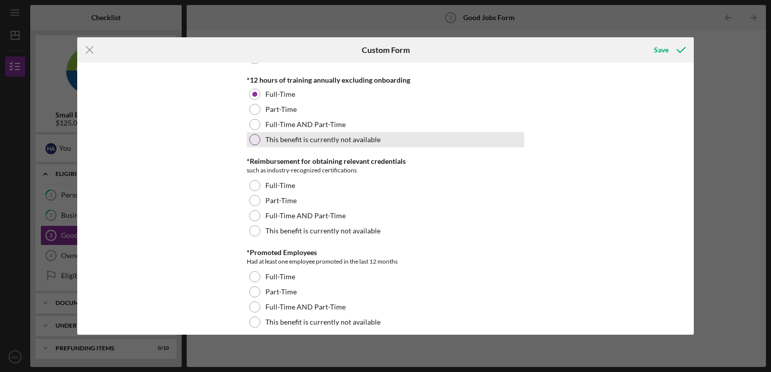
scroll to position [579, 0]
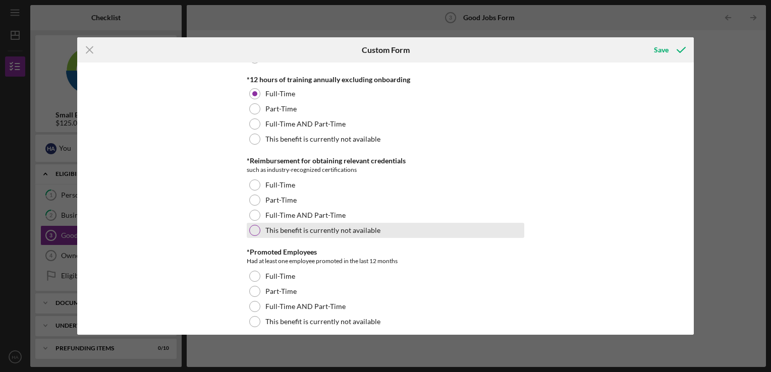
click at [251, 228] on div at bounding box center [254, 230] width 11 height 11
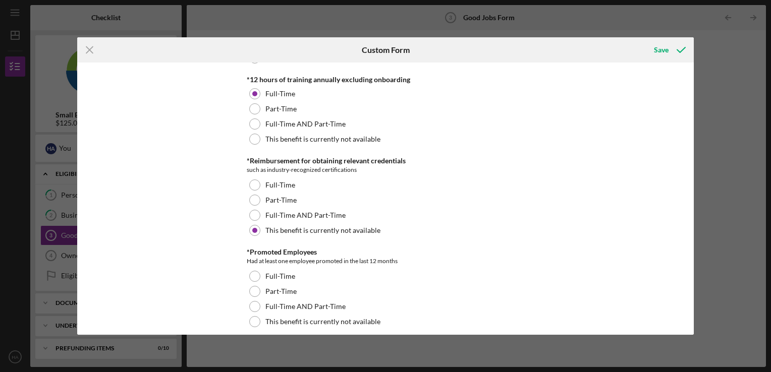
scroll to position [632, 0]
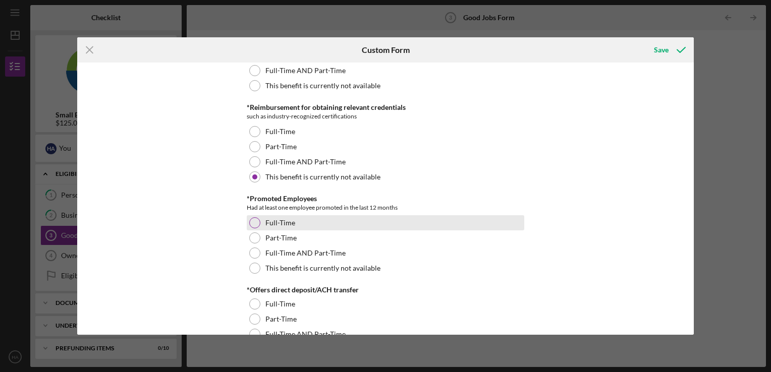
click at [249, 223] on div at bounding box center [254, 222] width 11 height 11
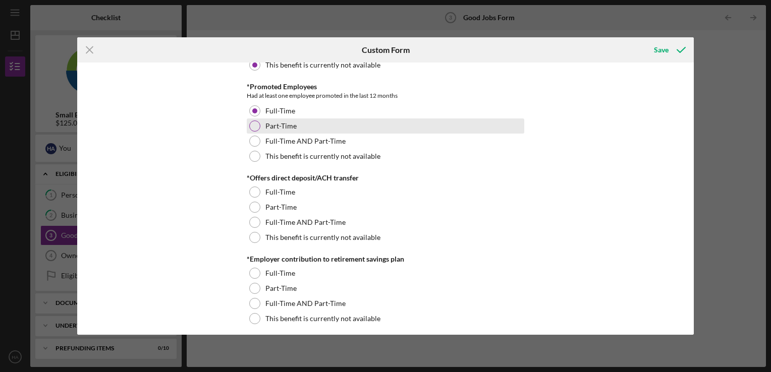
scroll to position [745, 0]
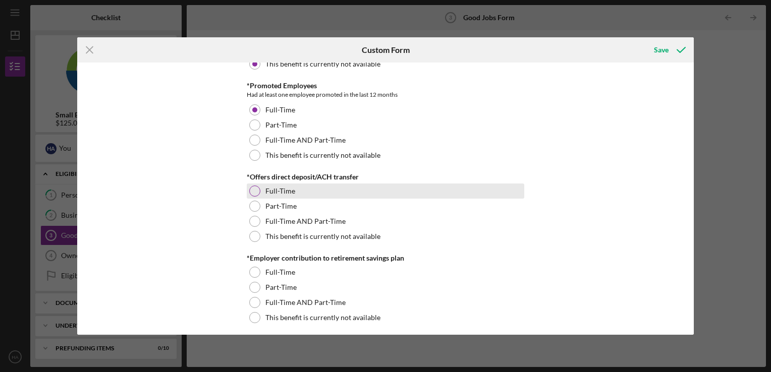
click at [249, 190] on div at bounding box center [254, 191] width 11 height 11
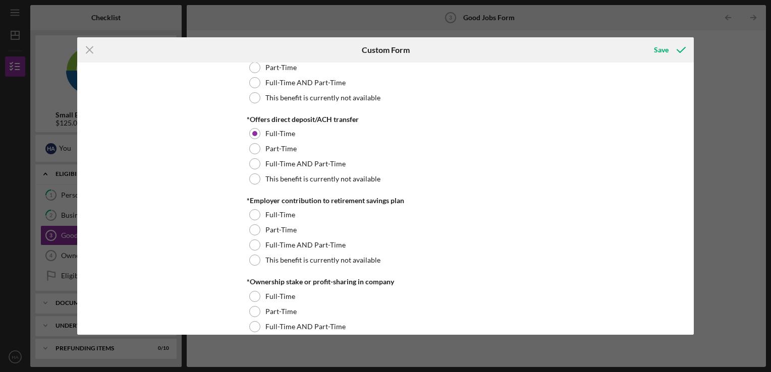
scroll to position [803, 0]
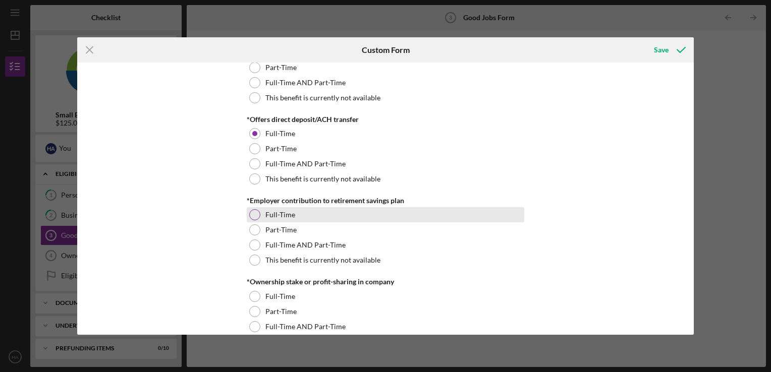
click at [255, 213] on div at bounding box center [254, 214] width 11 height 11
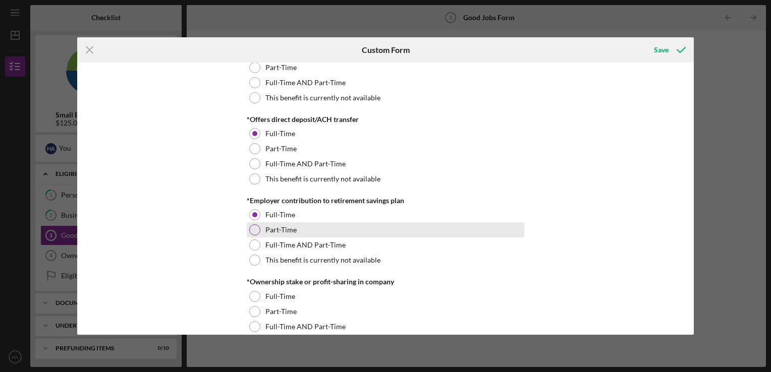
scroll to position [879, 0]
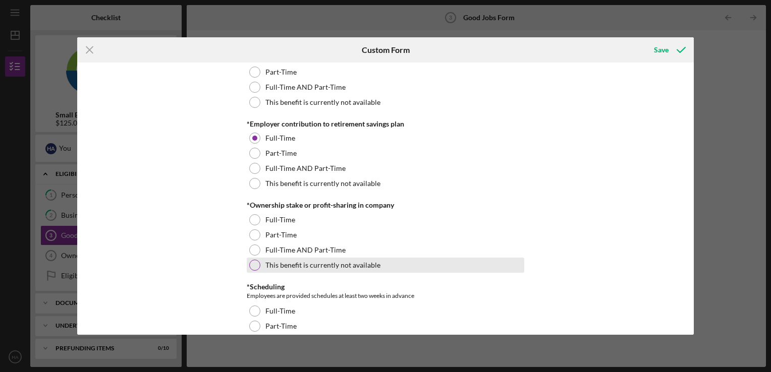
click at [252, 264] on div at bounding box center [254, 265] width 11 height 11
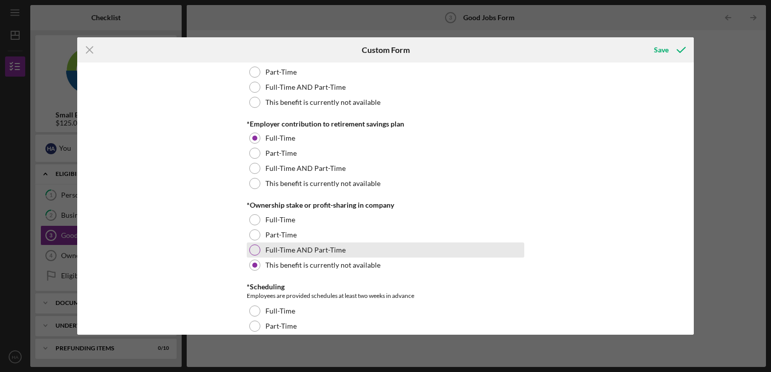
scroll to position [946, 0]
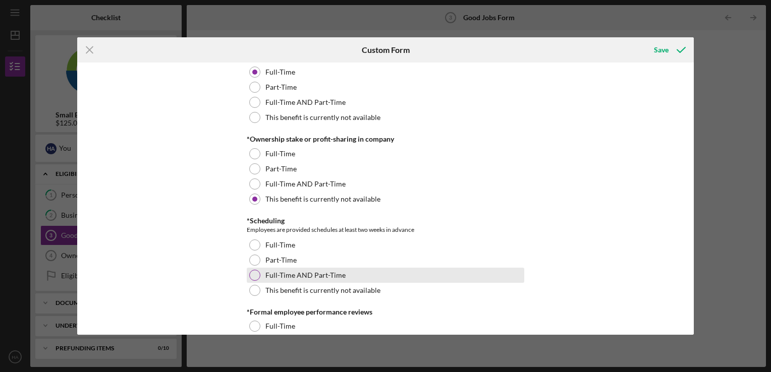
click at [250, 272] on div at bounding box center [254, 275] width 11 height 11
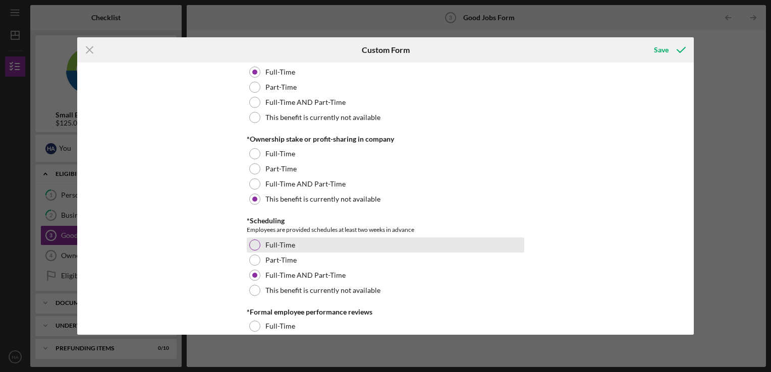
scroll to position [1065, 0]
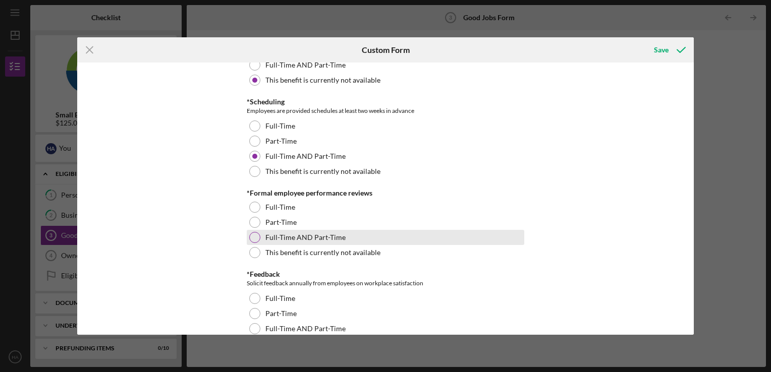
click at [252, 235] on div at bounding box center [254, 237] width 11 height 11
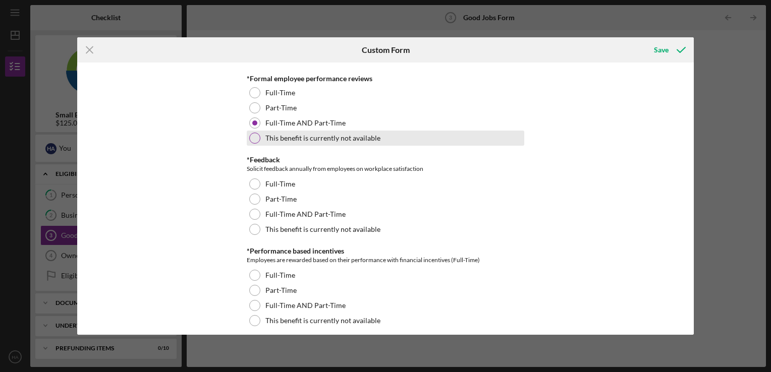
scroll to position [1180, 0]
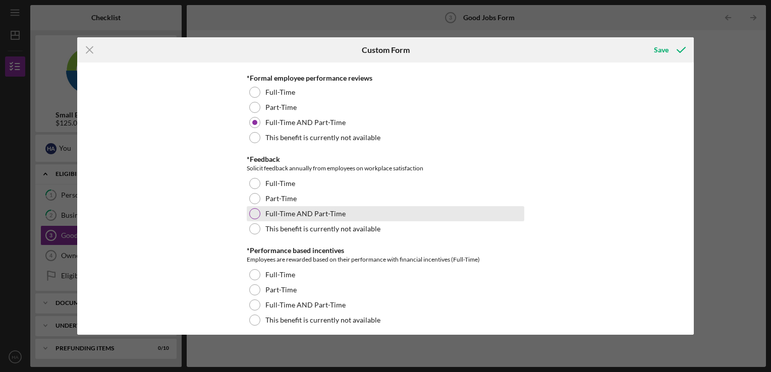
click at [252, 212] on div at bounding box center [254, 213] width 11 height 11
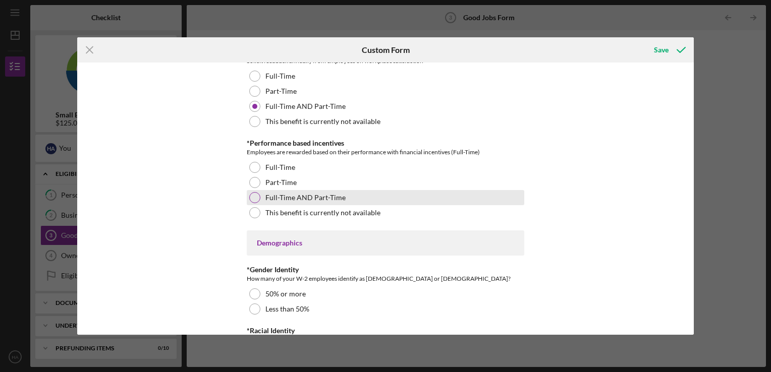
click at [251, 192] on div at bounding box center [254, 197] width 11 height 11
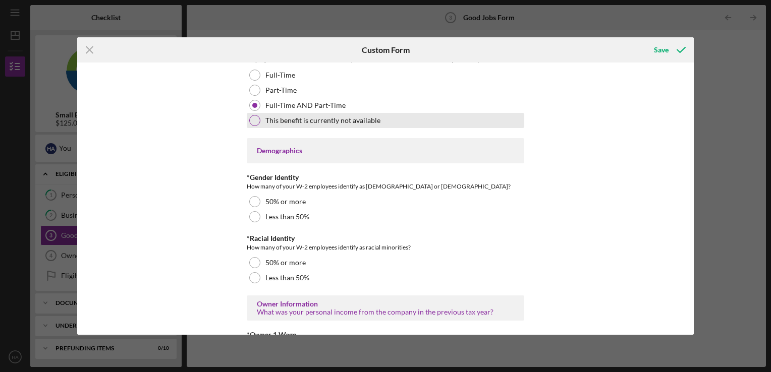
scroll to position [1380, 0]
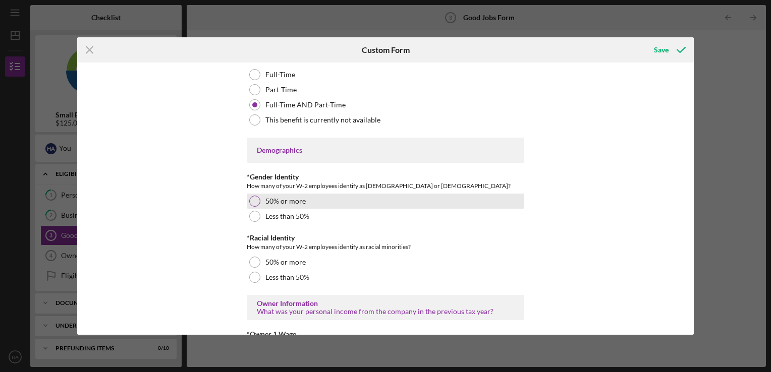
click at [251, 203] on div at bounding box center [254, 201] width 11 height 11
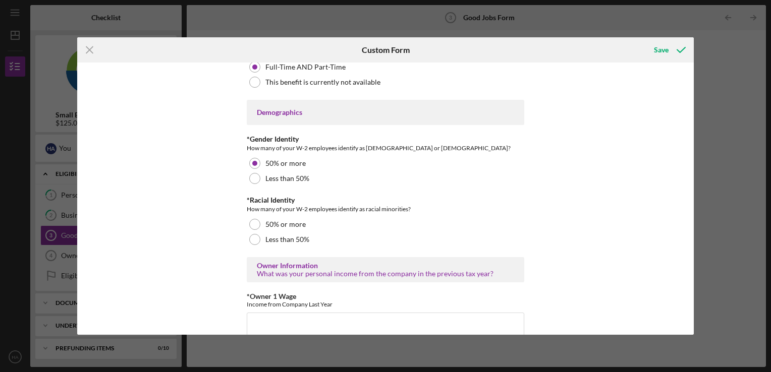
scroll to position [1418, 0]
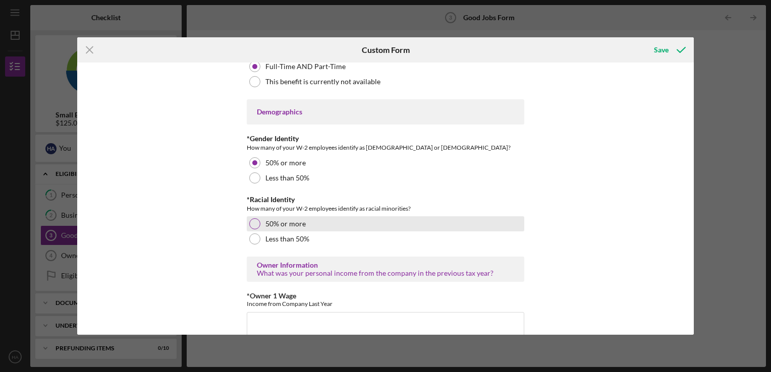
click at [253, 221] on div at bounding box center [254, 223] width 11 height 11
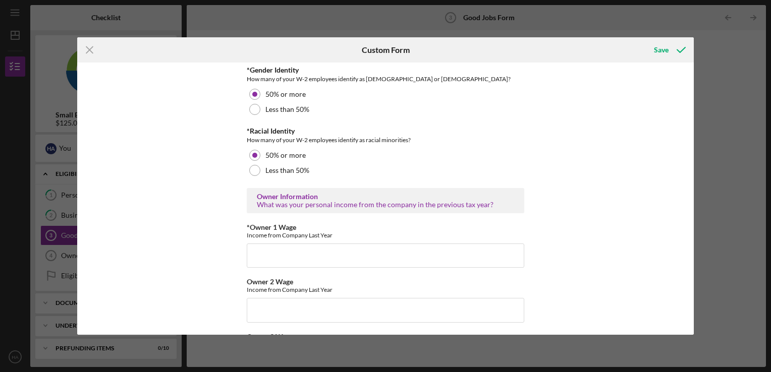
scroll to position [1488, 0]
click at [375, 249] on input "*Owner 1 Wage" at bounding box center [385, 254] width 277 height 24
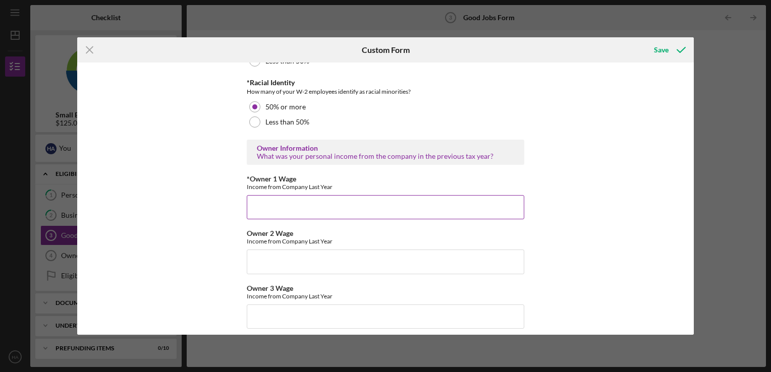
scroll to position [1539, 0]
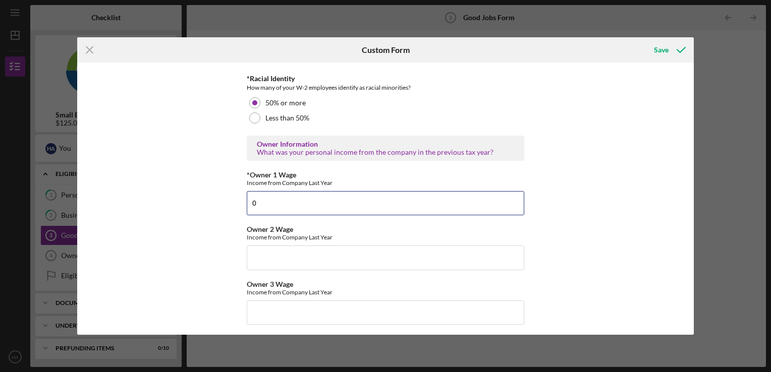
type input "0"
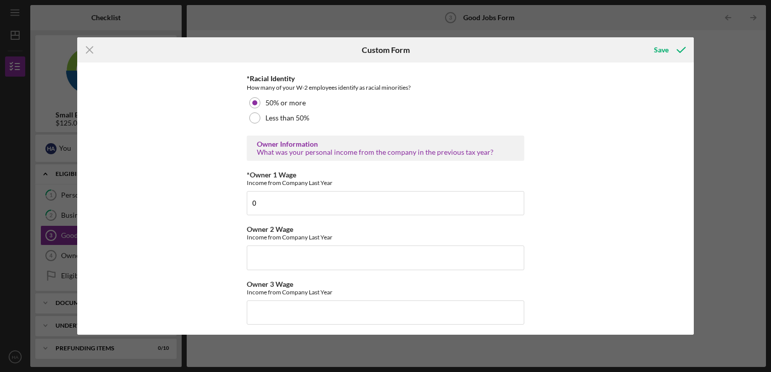
click at [626, 203] on div "Good Jobs Form *Number of [DEMOGRAPHIC_DATA] Owner Employment Please input all …" at bounding box center [385, 199] width 616 height 272
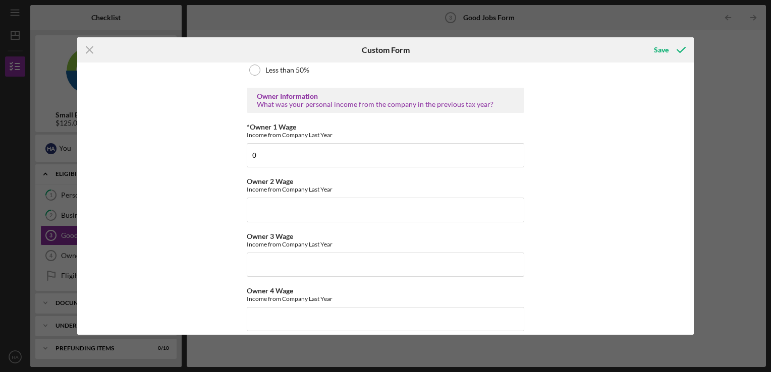
scroll to position [1587, 0]
drag, startPoint x: 376, startPoint y: 152, endPoint x: 245, endPoint y: 139, distance: 132.2
click at [247, 139] on div "*Owner 1 Wage Income from Company Last Year 0" at bounding box center [385, 145] width 277 height 44
click at [583, 172] on div "Good Jobs Form *Number of [DEMOGRAPHIC_DATA] Owner Employment Please input all …" at bounding box center [385, 199] width 616 height 272
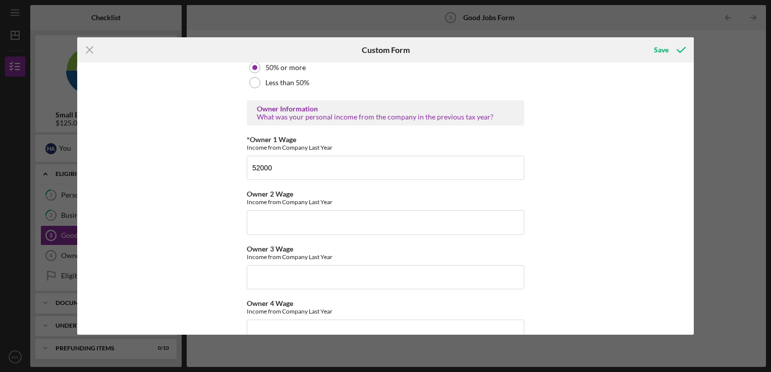
scroll to position [1569, 0]
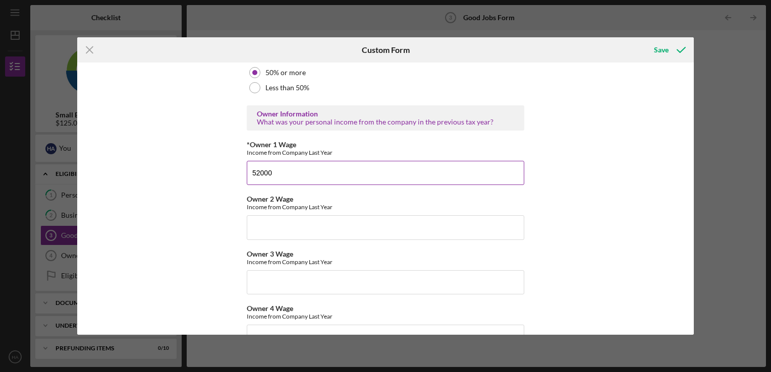
drag, startPoint x: 342, startPoint y: 175, endPoint x: 274, endPoint y: 179, distance: 68.7
click at [274, 179] on input "52000" at bounding box center [385, 173] width 277 height 24
type input "58000"
click at [579, 233] on div "Good Jobs Form *Number of [DEMOGRAPHIC_DATA] Owner Employment Please input all …" at bounding box center [385, 199] width 616 height 272
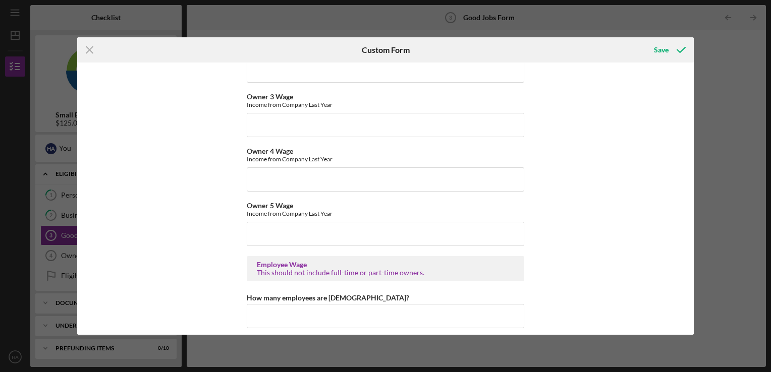
scroll to position [1756, 0]
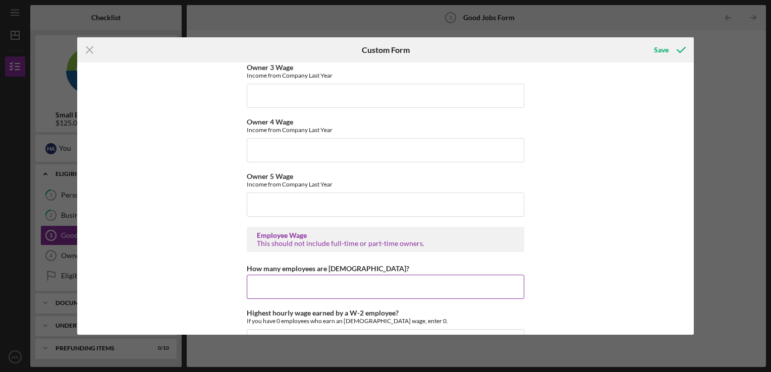
click at [340, 289] on input "How many employees are [DEMOGRAPHIC_DATA]?" at bounding box center [385, 287] width 277 height 24
type input "2"
type input "5"
click at [610, 279] on div "Good Jobs Form *Number of [DEMOGRAPHIC_DATA] Owner Employment Please input all …" at bounding box center [385, 199] width 616 height 272
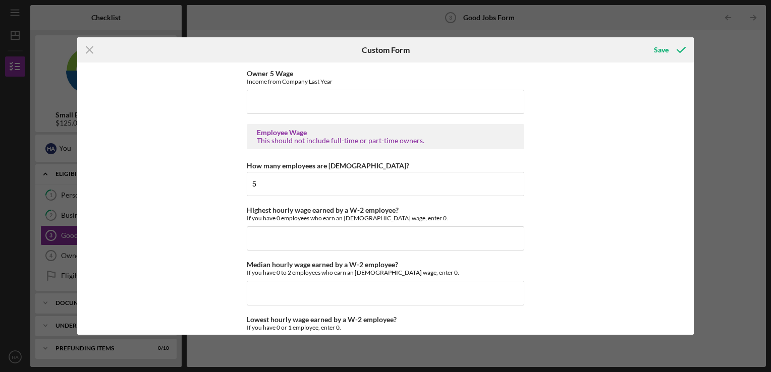
scroll to position [1862, 0]
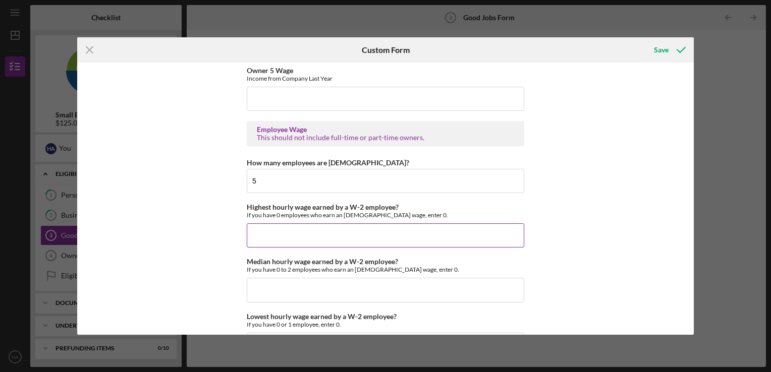
click at [383, 229] on input "Highest hourly wage earned by a W-2 employee?" at bounding box center [385, 235] width 277 height 24
type input "$2"
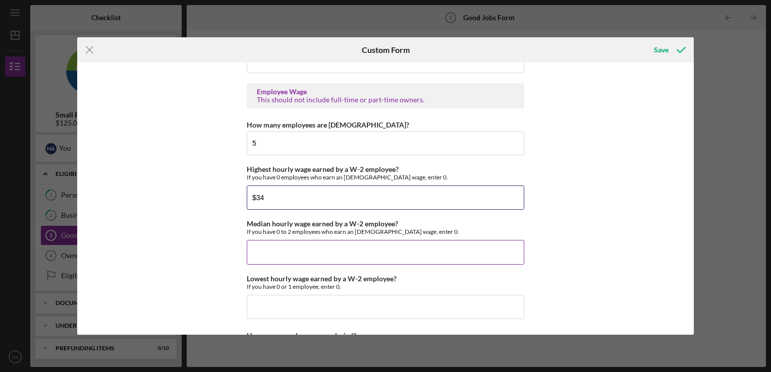
type input "$34"
click at [404, 247] on input "Median hourly wage earned by a W-2 employee?" at bounding box center [385, 252] width 277 height 24
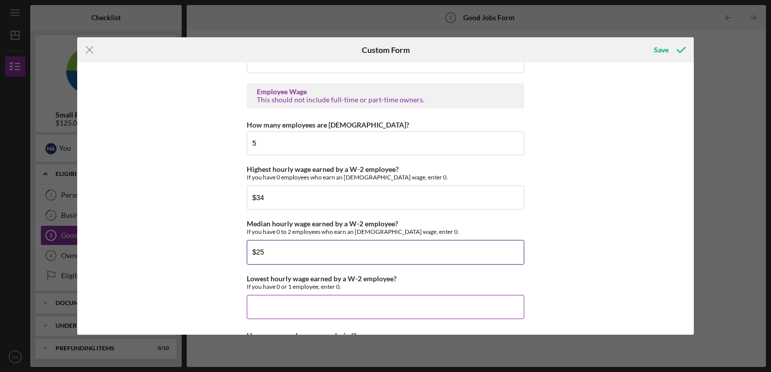
scroll to position [1942, 0]
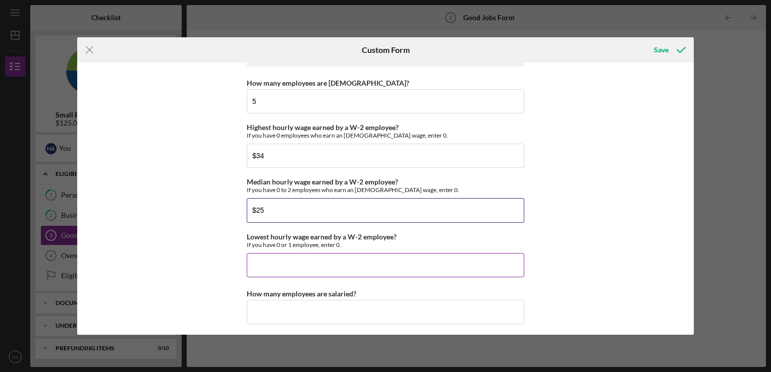
type input "$25"
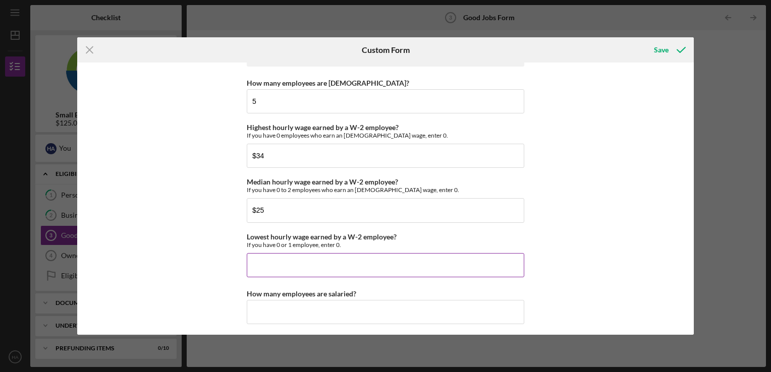
click at [370, 253] on input "Lowest hourly wage earned by a W-2 employee?" at bounding box center [385, 265] width 277 height 24
type input "$21"
click at [664, 251] on div "Good Jobs Form *Number of [DEMOGRAPHIC_DATA] Owner Employment Please input all …" at bounding box center [385, 199] width 616 height 272
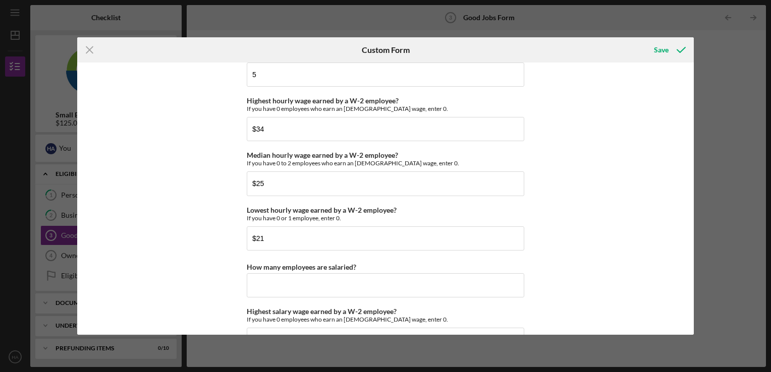
scroll to position [1970, 0]
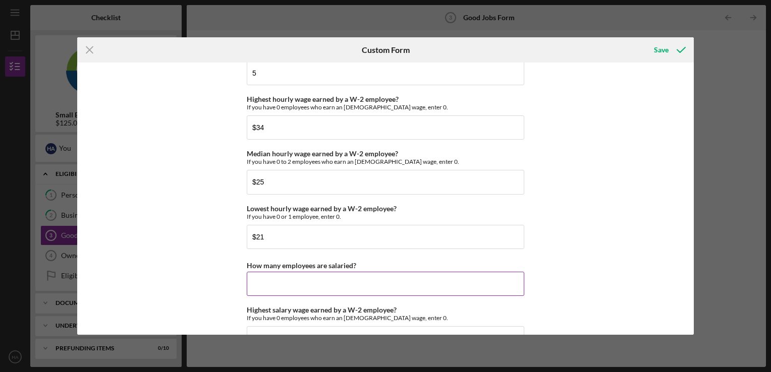
click at [377, 287] on input "How many employees are salaried?" at bounding box center [385, 284] width 277 height 24
type input "1"
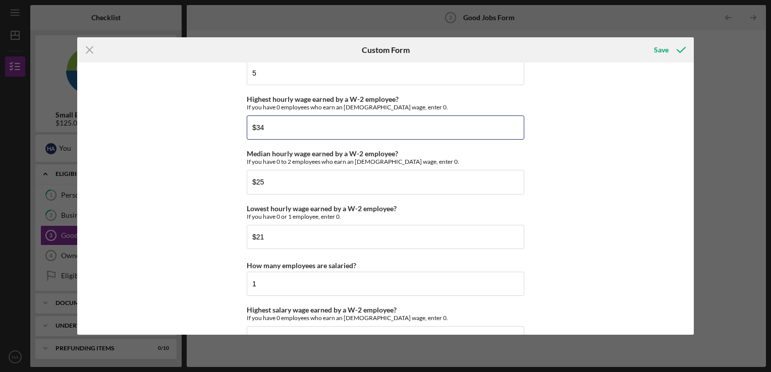
drag, startPoint x: 349, startPoint y: 131, endPoint x: 182, endPoint y: 122, distance: 167.6
click at [182, 122] on div "Good Jobs Form *Number of [DEMOGRAPHIC_DATA] Owner Employment Please input all …" at bounding box center [385, 199] width 616 height 272
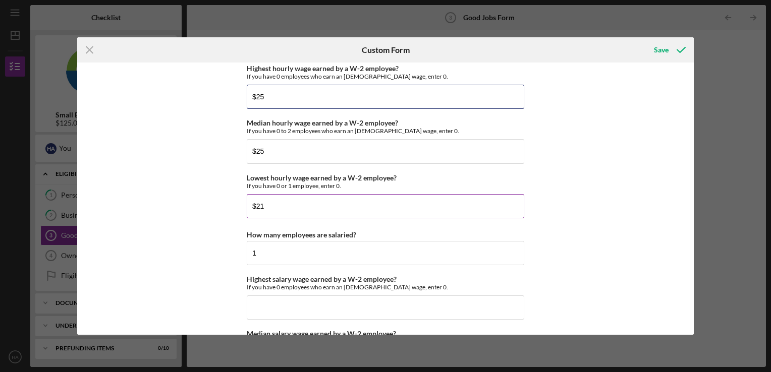
scroll to position [2001, 0]
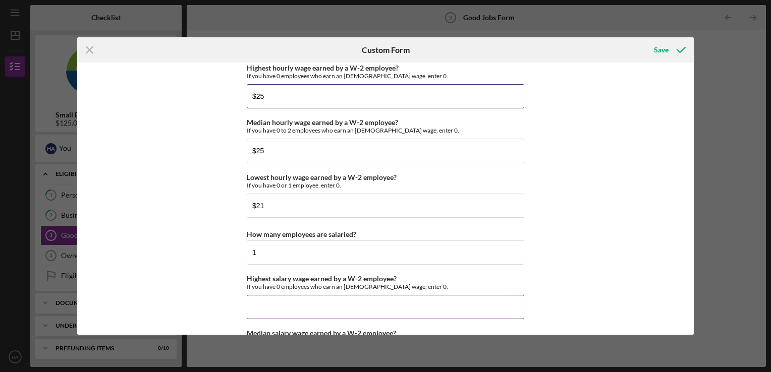
type input "$25"
click at [290, 303] on input "Highest salary wage earned by a W-2 employee?" at bounding box center [385, 307] width 277 height 24
type input "$68,000"
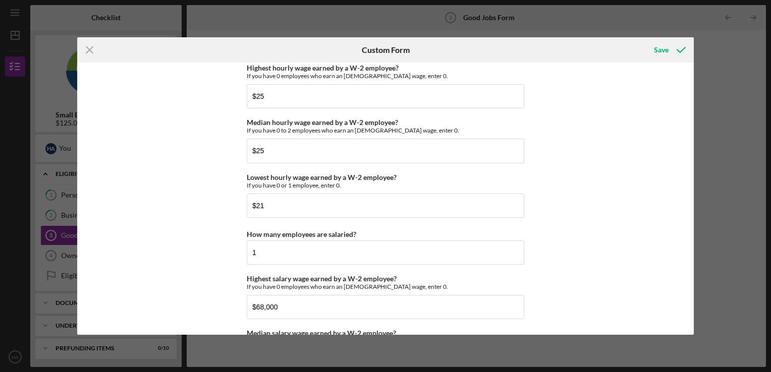
click at [551, 258] on div "Good Jobs Form *Number of [DEMOGRAPHIC_DATA] Owner Employment Please input all …" at bounding box center [385, 199] width 616 height 272
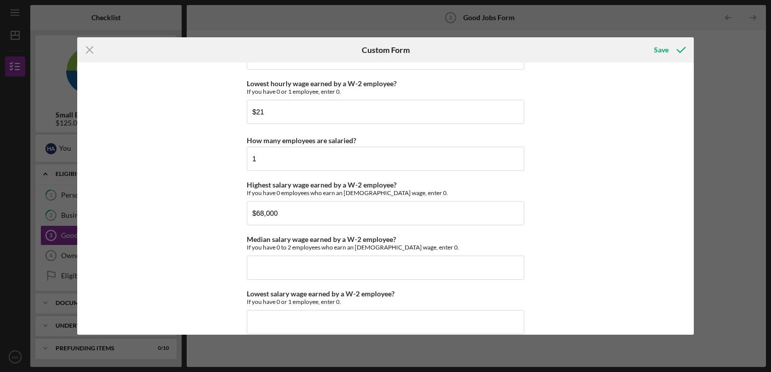
scroll to position [2095, 0]
click at [369, 261] on input "Median salary wage earned by a W-2 employee?" at bounding box center [385, 267] width 277 height 24
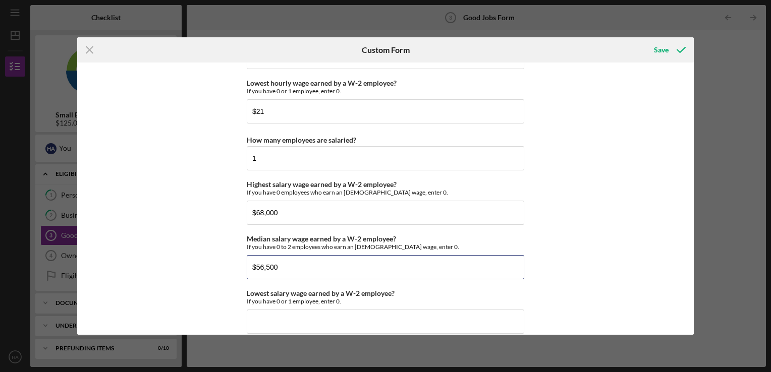
type input "$56,500"
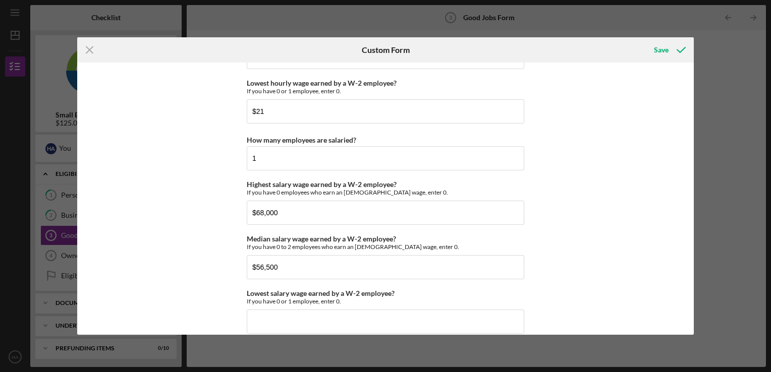
click at [616, 215] on div "Good Jobs Form *Number of [DEMOGRAPHIC_DATA] Owner Employment Please input all …" at bounding box center [385, 199] width 616 height 272
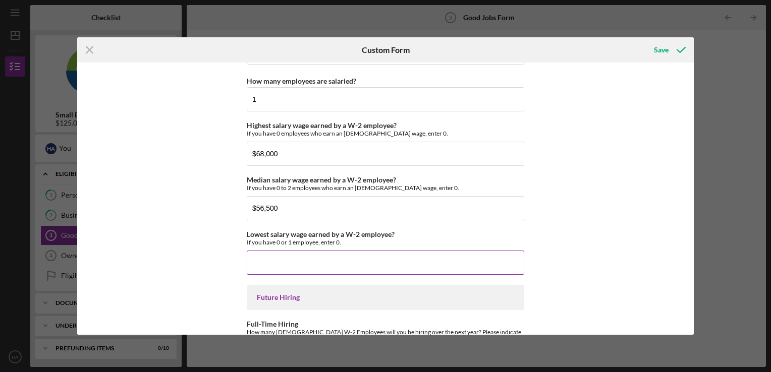
click at [383, 258] on input "Lowest salary wage earned by a W-2 employee?" at bounding box center [385, 263] width 277 height 24
type input "$48,000"
drag, startPoint x: 328, startPoint y: 203, endPoint x: 205, endPoint y: 208, distance: 122.6
click at [205, 208] on div "Good Jobs Form *Number of [DEMOGRAPHIC_DATA] Owner Employment Please input all …" at bounding box center [385, 199] width 616 height 272
type input "$58,000"
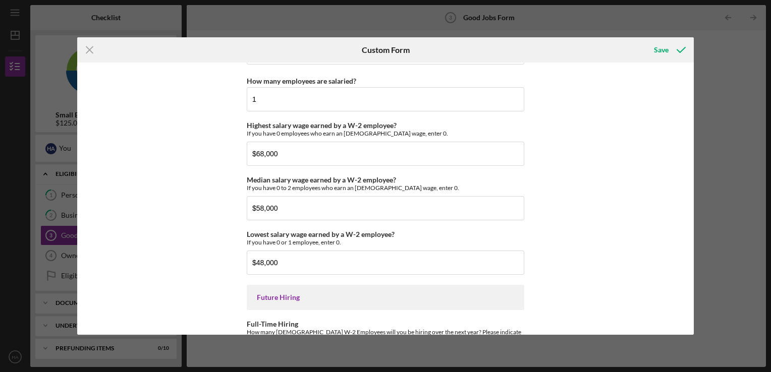
click at [586, 241] on div "Good Jobs Form *Number of [DEMOGRAPHIC_DATA] Owner Employment Please input all …" at bounding box center [385, 199] width 616 height 272
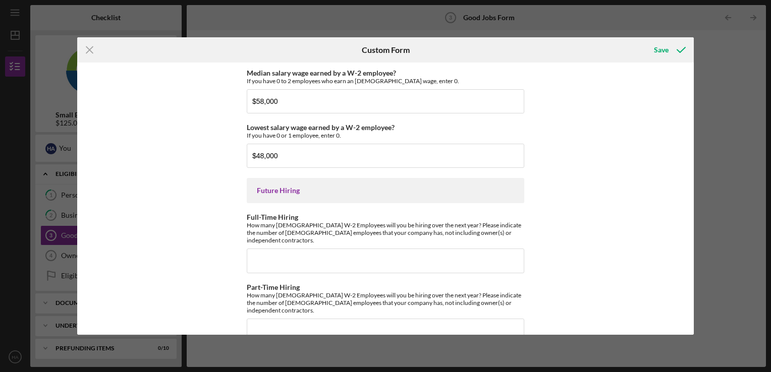
scroll to position [2261, 0]
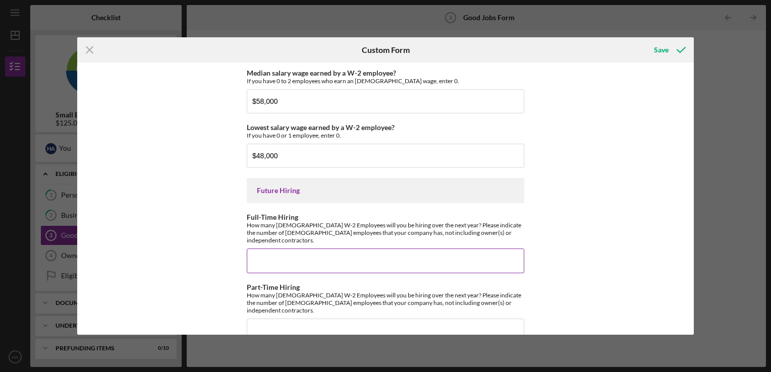
click at [344, 249] on input "Full-Time Hiring" at bounding box center [385, 261] width 277 height 24
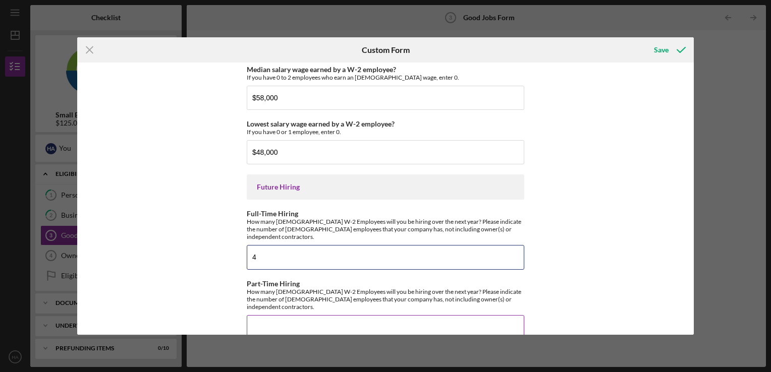
type input "4"
click at [317, 315] on input "Part-Time Hiring" at bounding box center [385, 327] width 277 height 24
type input "2"
click at [281, 249] on input "4" at bounding box center [385, 257] width 277 height 24
type input "5"
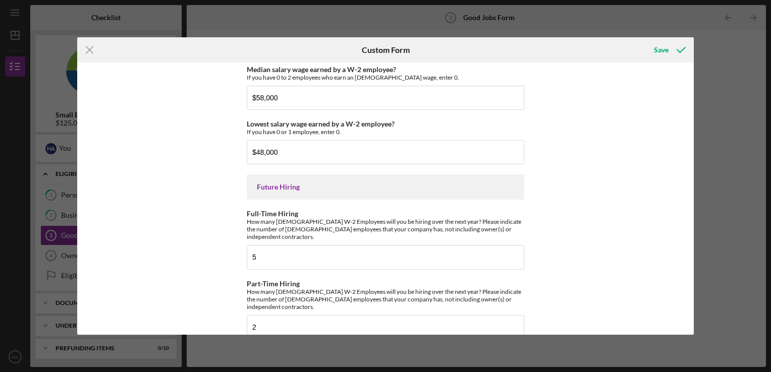
click at [618, 261] on div "Good Jobs Form *Number of [DEMOGRAPHIC_DATA] Owner Employment Please input all …" at bounding box center [385, 199] width 616 height 272
click at [660, 47] on div "Save" at bounding box center [661, 50] width 15 height 20
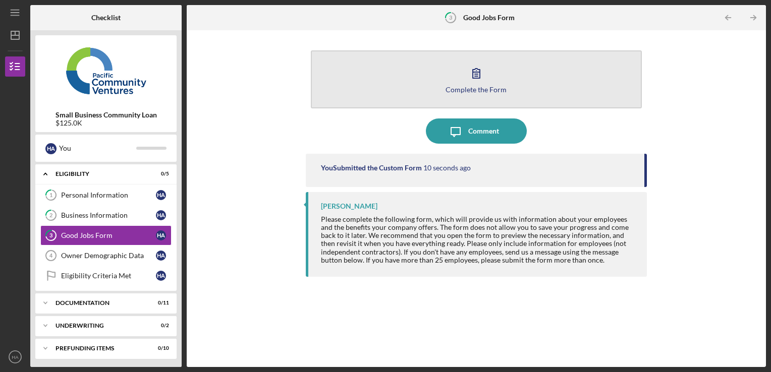
click at [469, 86] on div "Complete the Form" at bounding box center [475, 90] width 61 height 8
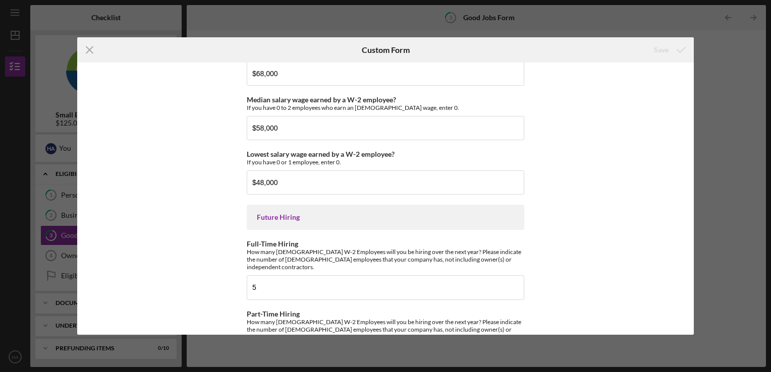
scroll to position [2265, 0]
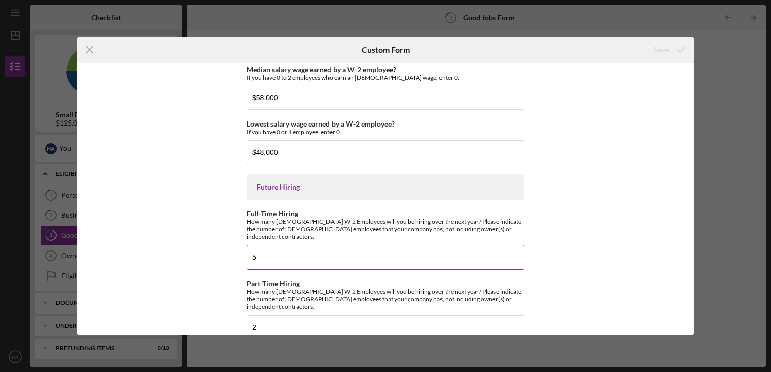
click at [272, 251] on input "5" at bounding box center [385, 257] width 277 height 24
type input "8"
click at [657, 43] on div "Save" at bounding box center [661, 50] width 15 height 20
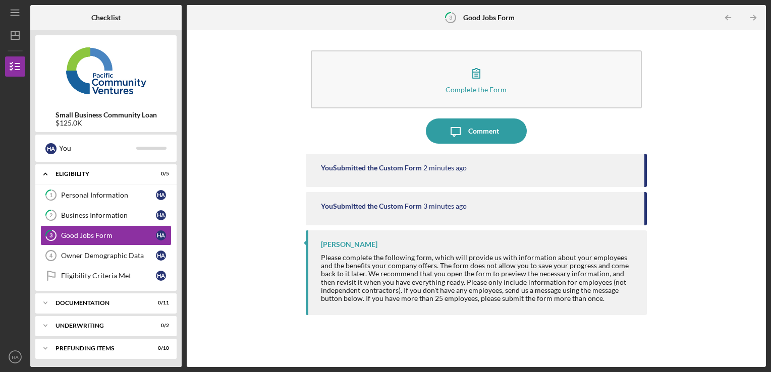
click at [724, 160] on div "Complete the Form Form Icon/Message Comment You Submitted the Custom Form 2 min…" at bounding box center [476, 198] width 569 height 327
drag, startPoint x: 646, startPoint y: 206, endPoint x: 645, endPoint y: 212, distance: 6.1
click at [645, 212] on div "You Submitted the Custom Form 3 minutes ago" at bounding box center [476, 208] width 341 height 33
click at [690, 219] on div "Complete the Form Form Icon/Message Comment You Submitted the Custom Form 2 min…" at bounding box center [476, 198] width 569 height 327
click at [750, 16] on icon "Icon/Table Pagination Arrow" at bounding box center [753, 18] width 23 height 23
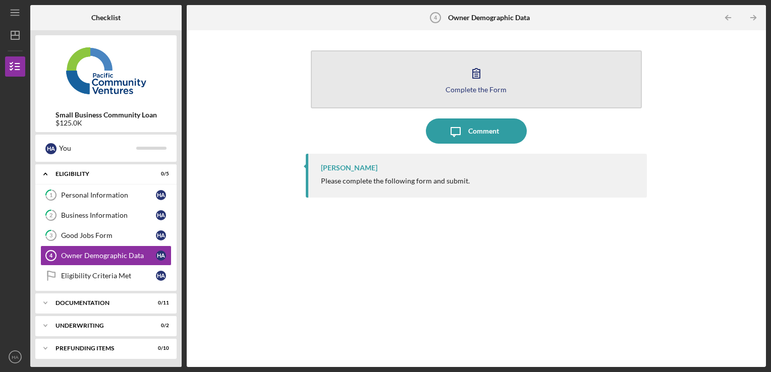
click at [479, 92] on div "Complete the Form" at bounding box center [475, 90] width 61 height 8
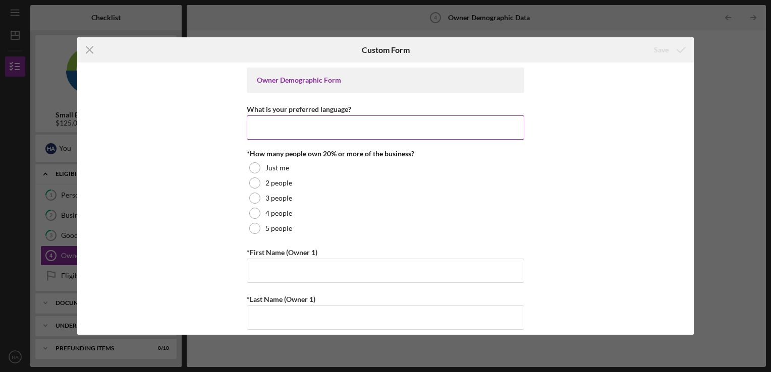
click at [272, 128] on input "What is your preferred language?" at bounding box center [385, 127] width 277 height 24
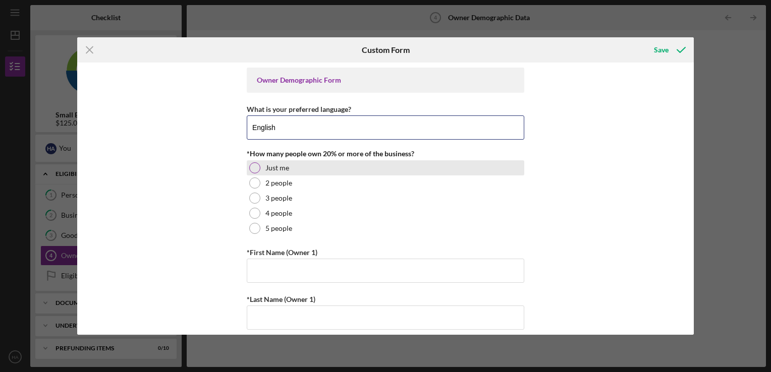
type input "English"
click at [250, 166] on div at bounding box center [254, 167] width 11 height 11
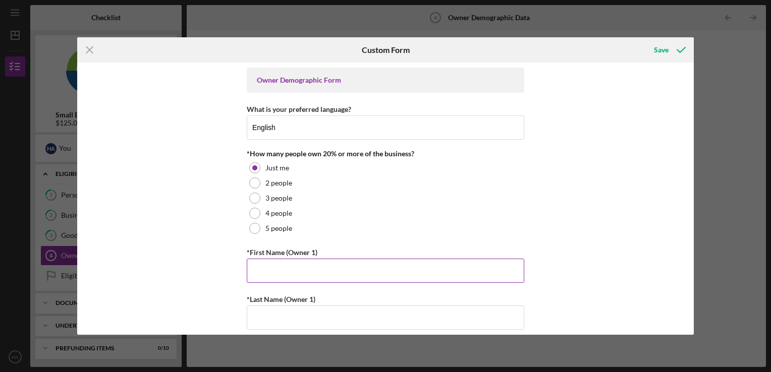
click at [363, 266] on input "*First Name (Owner 1)" at bounding box center [385, 271] width 277 height 24
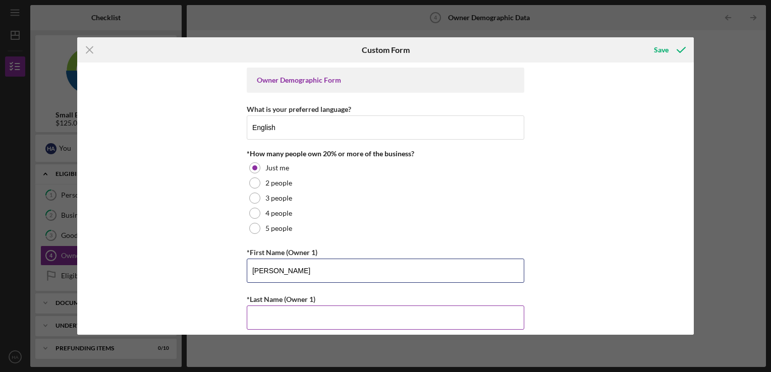
type input "[PERSON_NAME]"
click at [352, 319] on input "*Last Name (Owner 1)" at bounding box center [385, 318] width 277 height 24
type input "Arayasirikul"
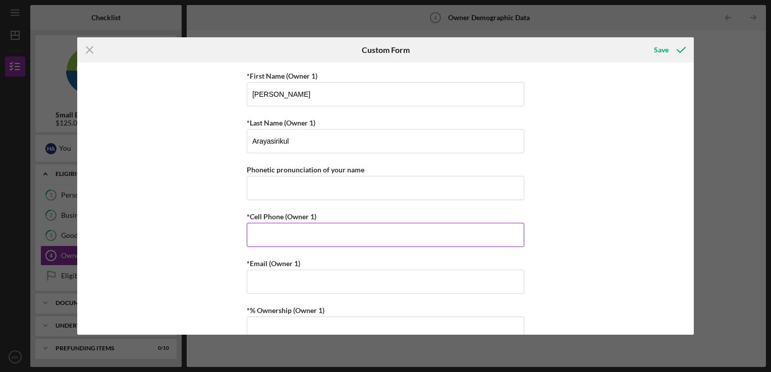
click at [344, 236] on input "*Cell Phone (Owner 1)" at bounding box center [385, 235] width 277 height 24
type input "[PHONE_NUMBER]"
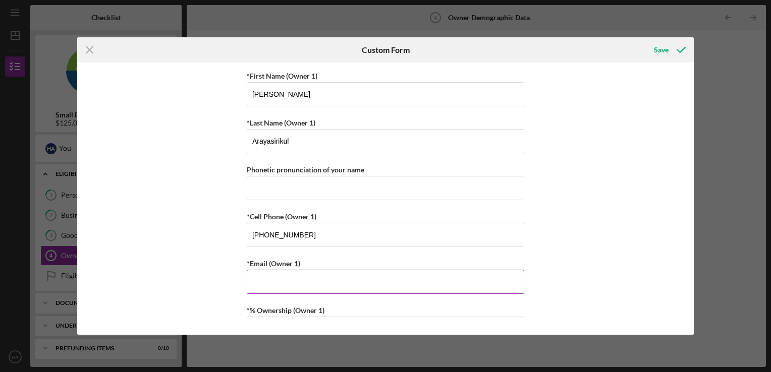
click at [264, 284] on input "*Email (Owner 1)" at bounding box center [385, 282] width 277 height 24
type input "[EMAIL_ADDRESS][DOMAIN_NAME]"
click at [212, 285] on div "Owner Demographic Form What is your preferred language? English *How many peopl…" at bounding box center [385, 199] width 616 height 272
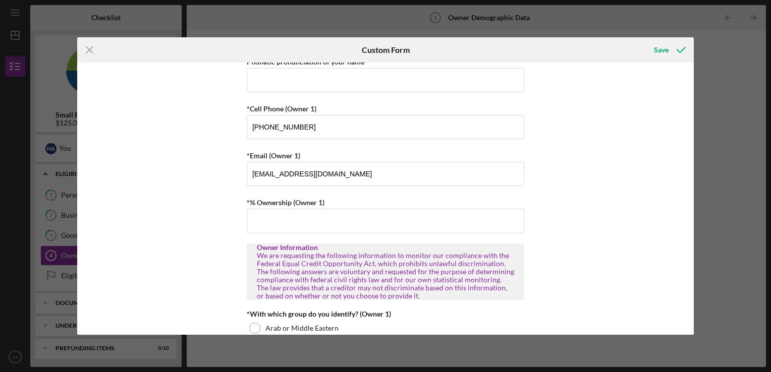
scroll to position [285, 0]
click at [280, 221] on input "*% Ownership (Owner 1)" at bounding box center [385, 220] width 277 height 24
type input "100.00000%"
click at [229, 233] on div "Owner Demographic Form What is your preferred language? English *How many peopl…" at bounding box center [385, 199] width 616 height 272
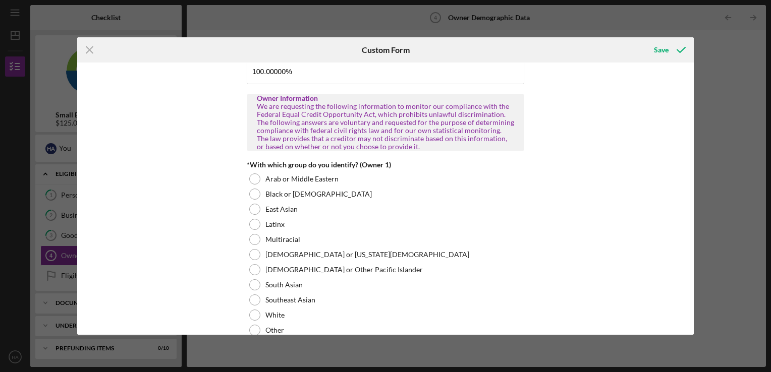
scroll to position [480, 0]
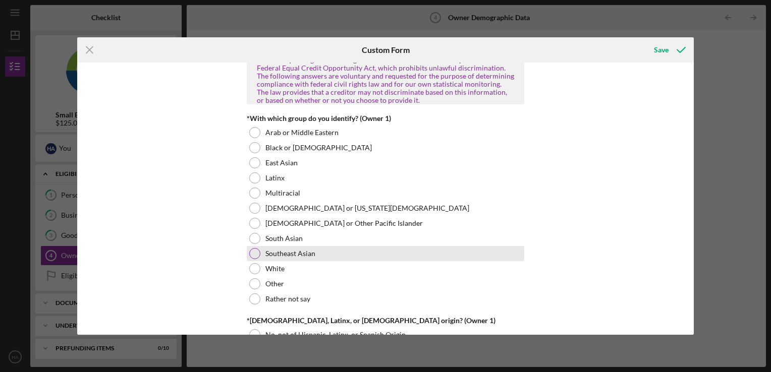
click at [253, 248] on div at bounding box center [254, 253] width 11 height 11
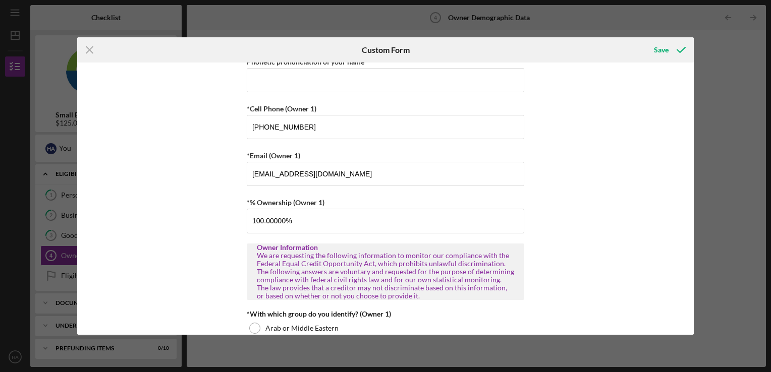
scroll to position [278, 0]
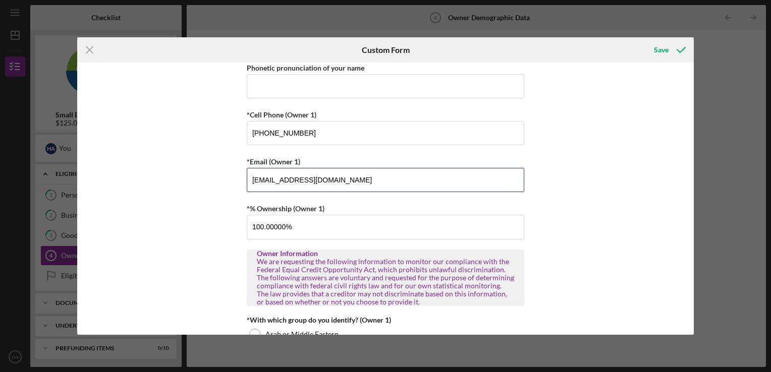
drag, startPoint x: 377, startPoint y: 179, endPoint x: 152, endPoint y: 181, distance: 225.4
click at [152, 181] on div "Owner Demographic Form What is your preferred language? English *How many peopl…" at bounding box center [385, 199] width 616 height 272
type input "[PERSON_NAME][EMAIL_ADDRESS][PERSON_NAME][DOMAIN_NAME]"
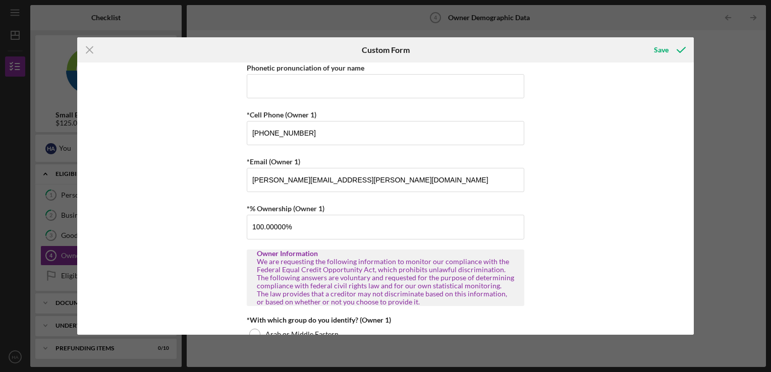
click at [155, 216] on div "Owner Demographic Form What is your preferred language? English *How many peopl…" at bounding box center [385, 199] width 616 height 272
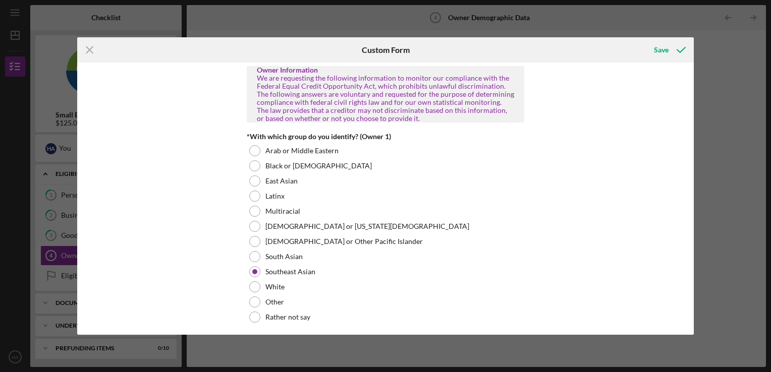
scroll to position [595, 0]
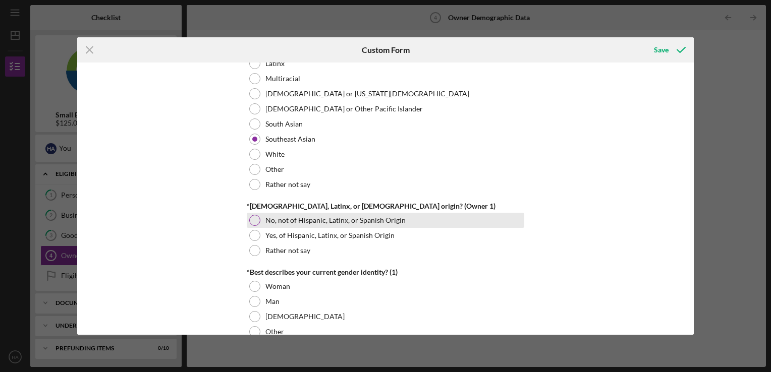
click at [254, 221] on div at bounding box center [254, 220] width 11 height 11
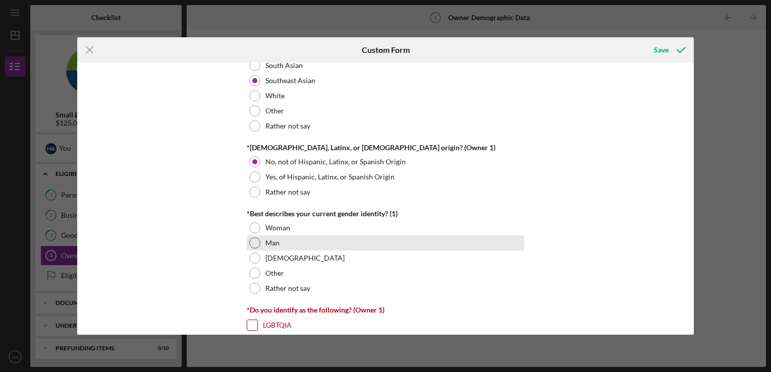
click at [256, 242] on div at bounding box center [254, 243] width 11 height 11
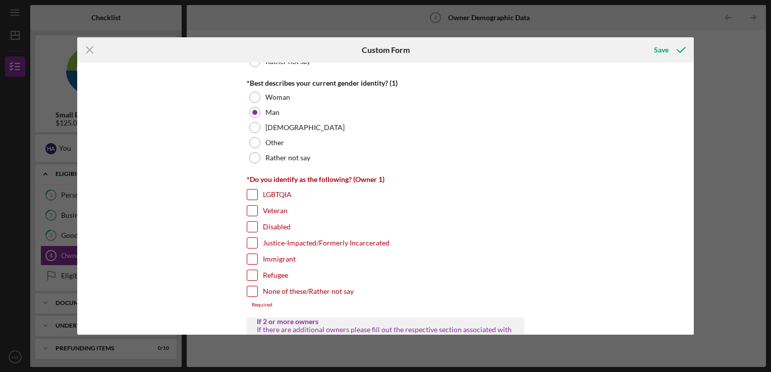
scroll to position [796, 0]
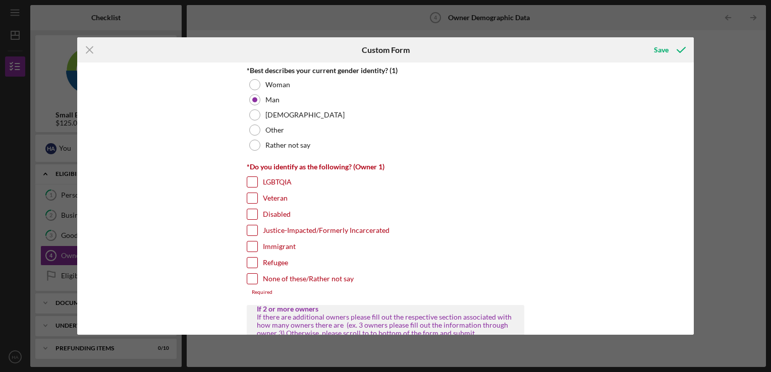
click at [257, 242] on div "Immigrant" at bounding box center [385, 249] width 277 height 16
click at [250, 243] on input "Immigrant" at bounding box center [252, 247] width 10 height 10
checkbox input "true"
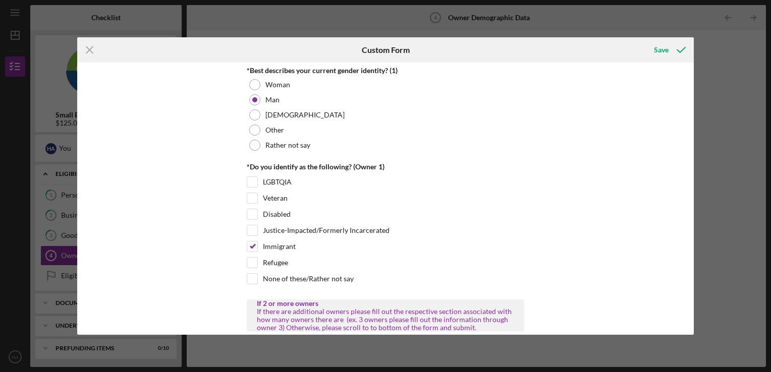
click at [195, 255] on div "Owner Demographic Form What is your preferred language? English *How many peopl…" at bounding box center [385, 199] width 616 height 272
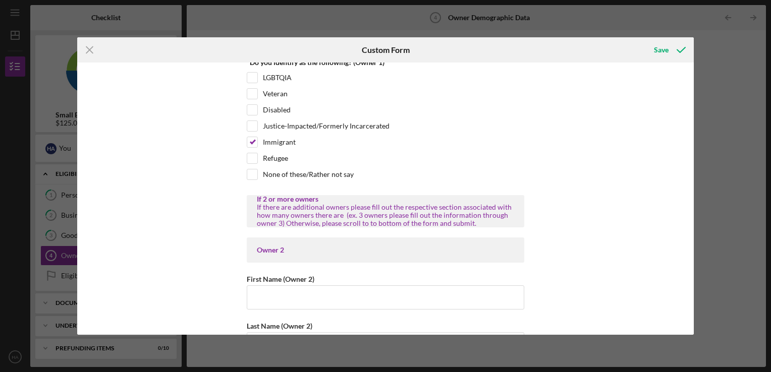
scroll to position [976, 0]
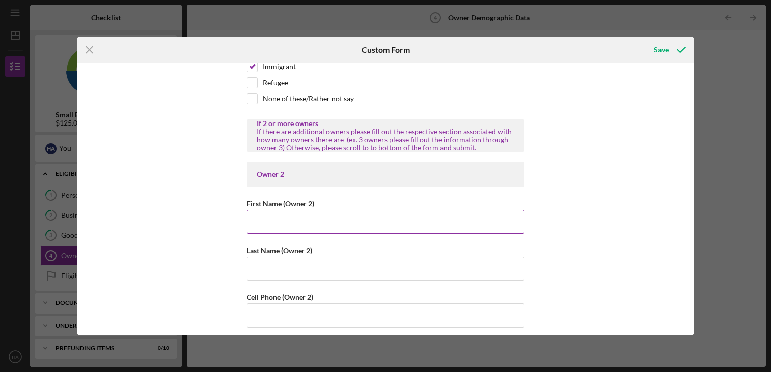
click at [286, 217] on input "First Name (Owner 2)" at bounding box center [385, 222] width 277 height 24
click at [190, 205] on div "Owner Demographic Form What is your preferred language? English *How many peopl…" at bounding box center [385, 199] width 616 height 272
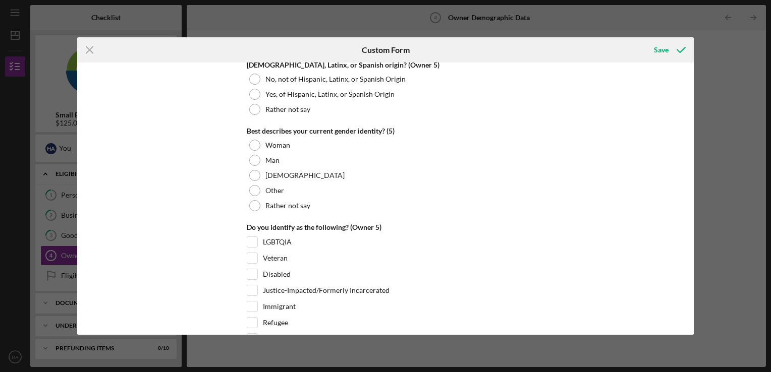
scroll to position [3879, 0]
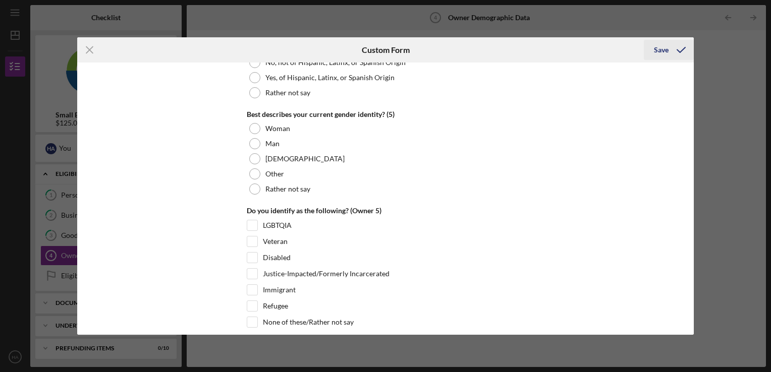
click at [659, 51] on div "Save" at bounding box center [661, 50] width 15 height 20
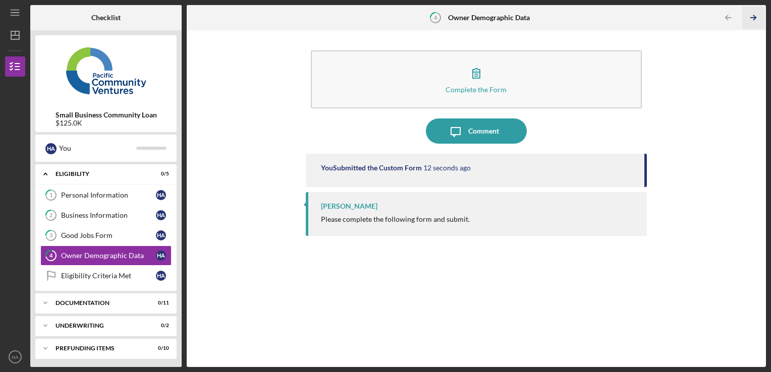
click at [756, 15] on icon "Icon/Table Pagination Arrow" at bounding box center [753, 18] width 23 height 23
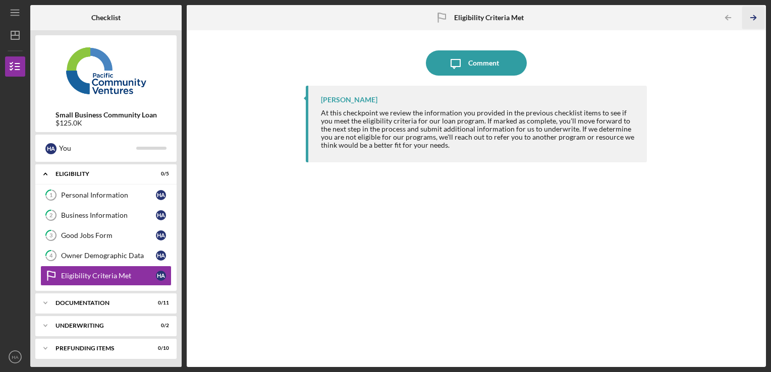
click at [754, 19] on polyline "button" at bounding box center [754, 18] width 3 height 5
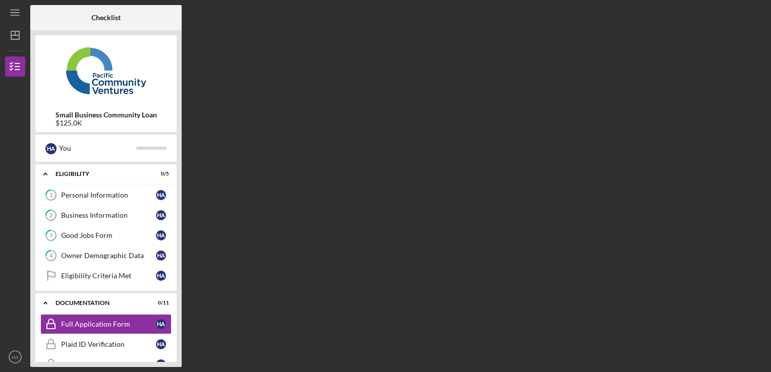
scroll to position [60, 0]
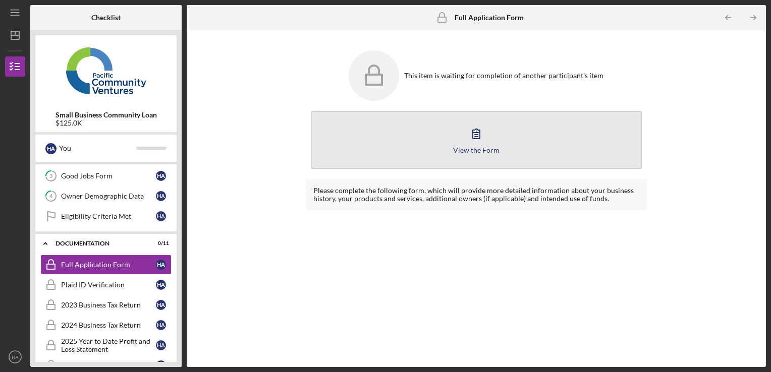
click at [474, 146] on div "View the Form" at bounding box center [476, 150] width 46 height 8
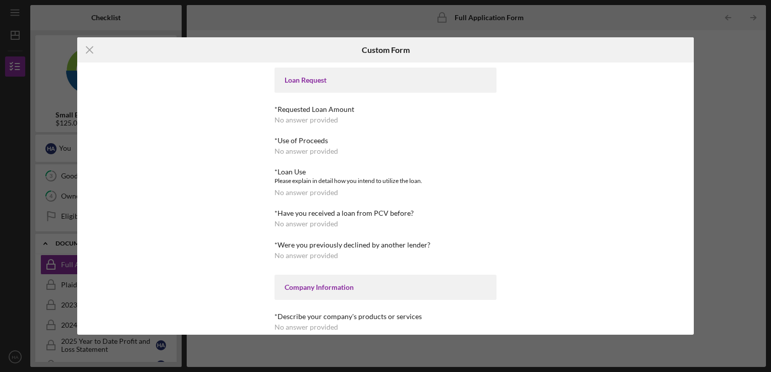
click at [308, 105] on div "*Requested Loan Amount" at bounding box center [385, 109] width 222 height 8
click at [314, 114] on div "*Requested Loan Amount No answer provided" at bounding box center [385, 114] width 222 height 19
click at [87, 47] on line at bounding box center [89, 49] width 7 height 7
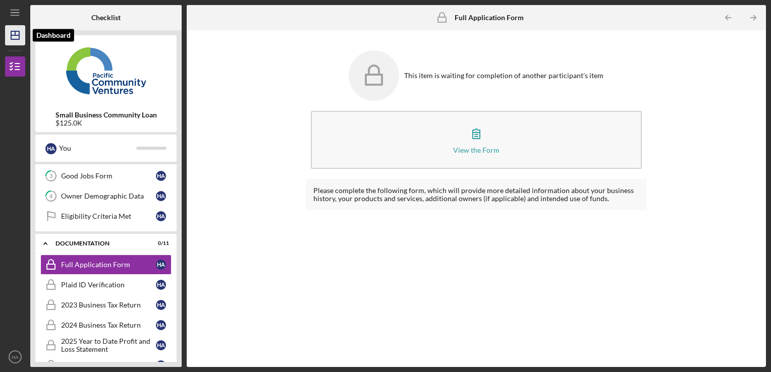
click at [14, 39] on polygon "button" at bounding box center [15, 35] width 8 height 8
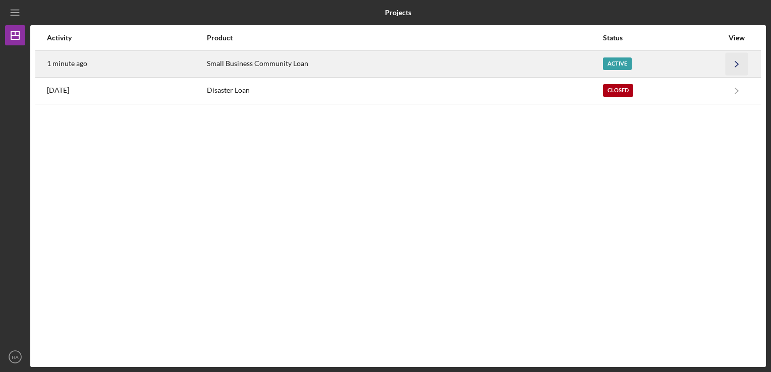
click at [738, 67] on icon "Icon/Navigate" at bounding box center [736, 63] width 23 height 23
